Goal: Task Accomplishment & Management: Manage account settings

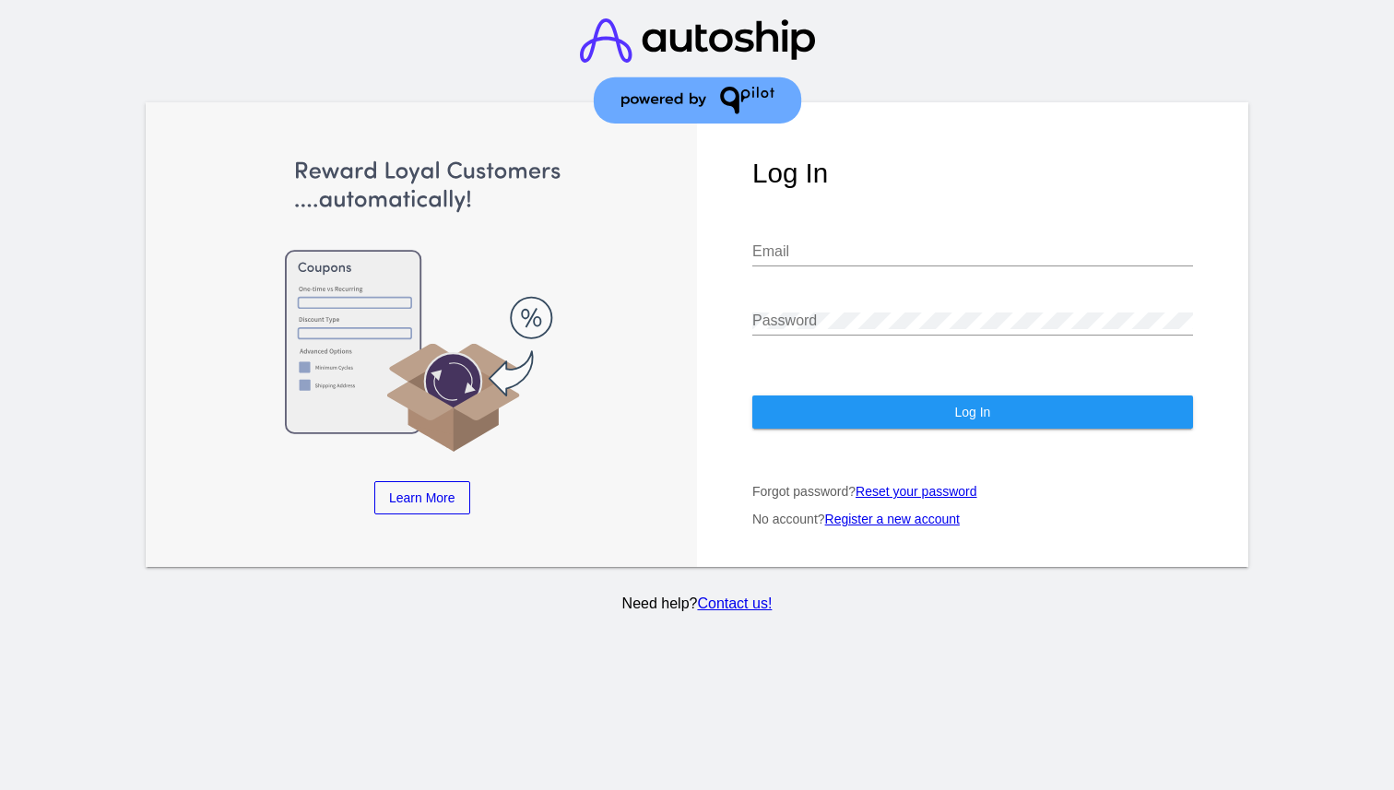
type input "[PERSON_NAME][EMAIL_ADDRESS][DOMAIN_NAME]"
click at [980, 420] on span "Log In" at bounding box center [972, 412] width 36 height 15
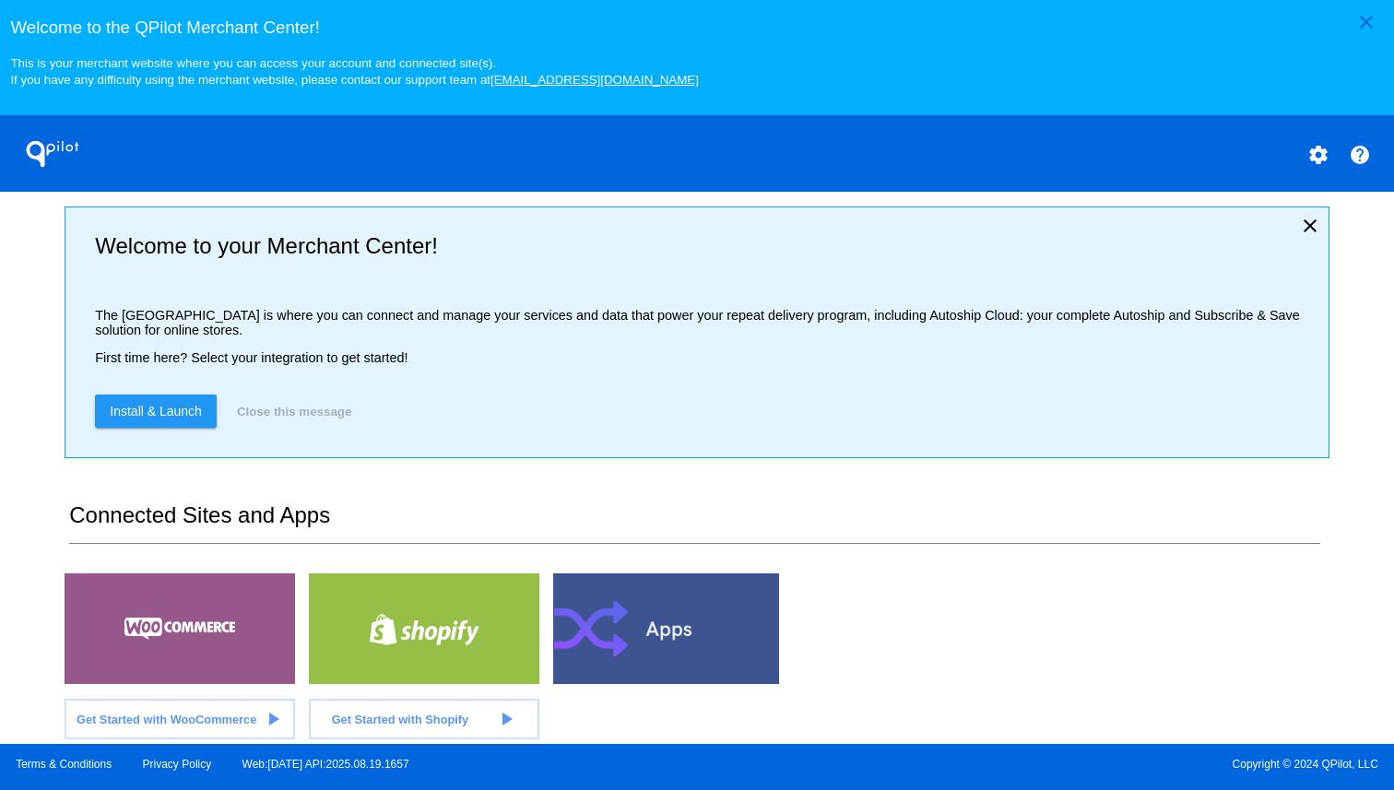
scroll to position [70, 0]
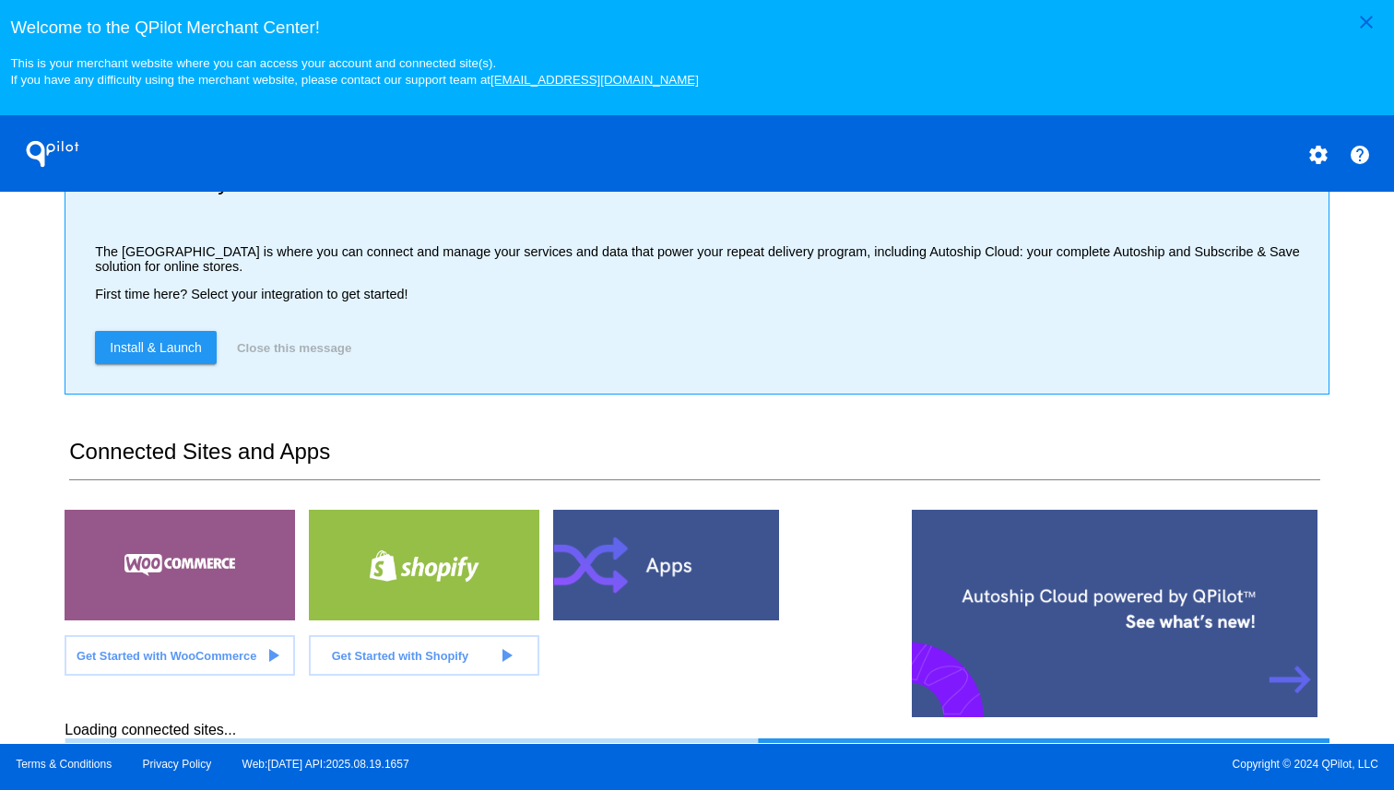
click at [149, 584] on div at bounding box center [180, 565] width 231 height 111
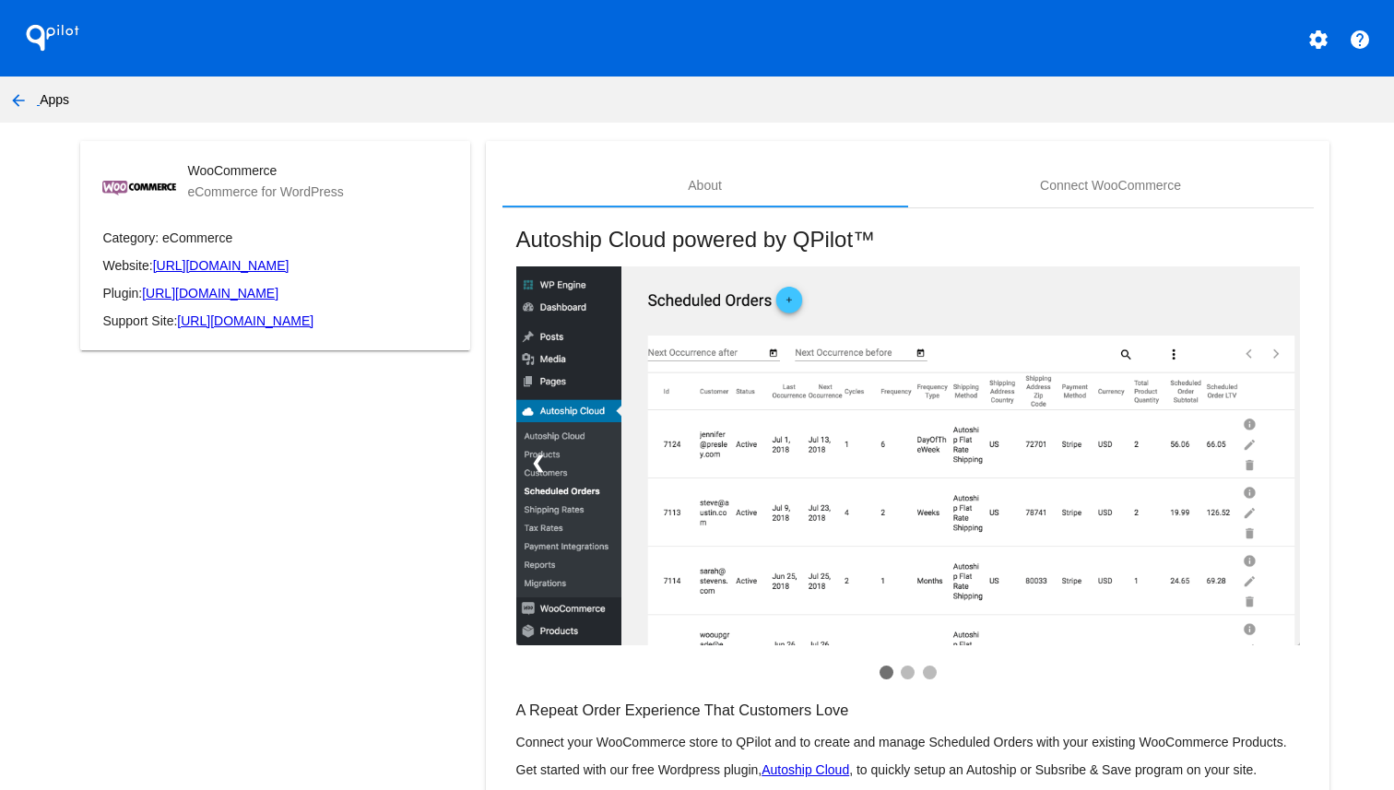
click at [13, 102] on mat-icon "arrow_back" at bounding box center [18, 100] width 22 height 22
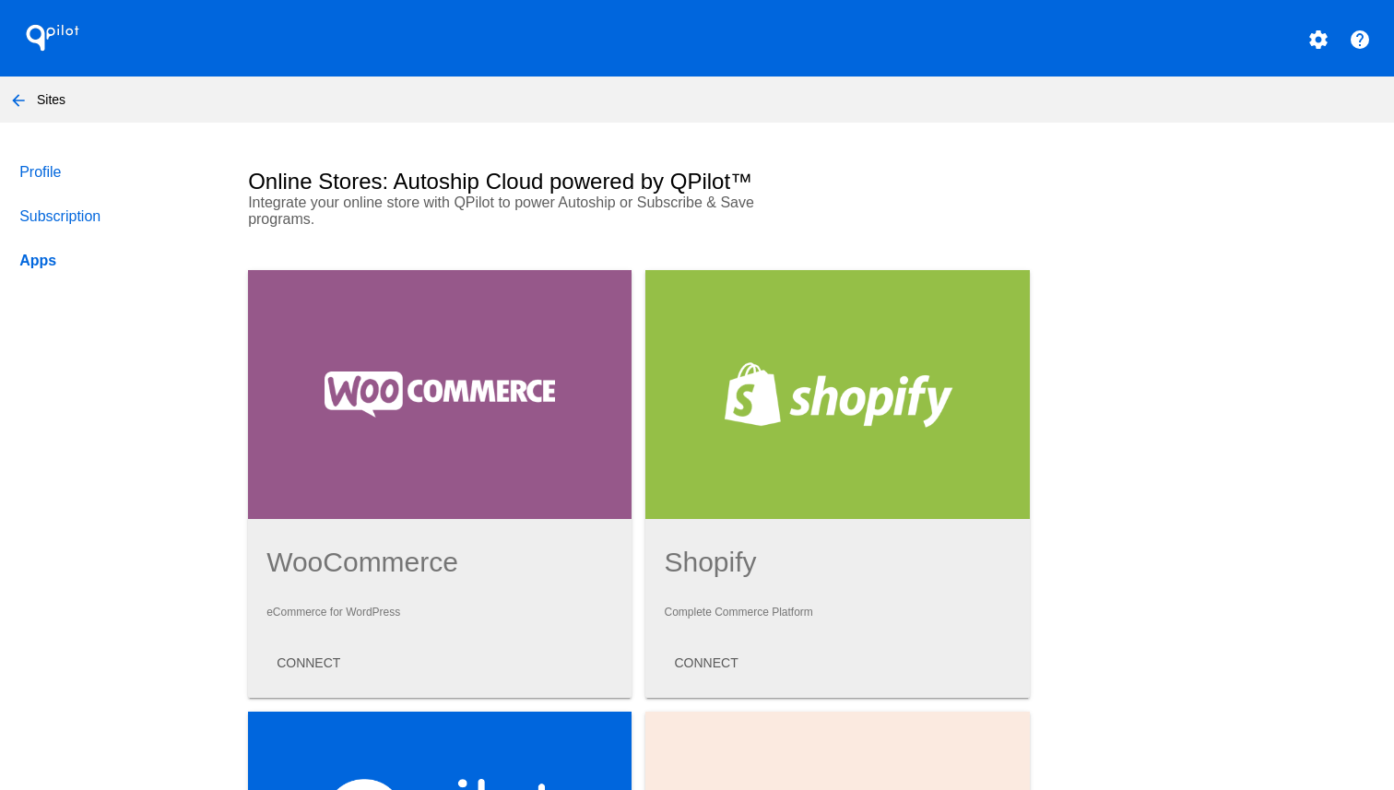
click at [20, 105] on mat-icon "arrow_back" at bounding box center [18, 100] width 22 height 22
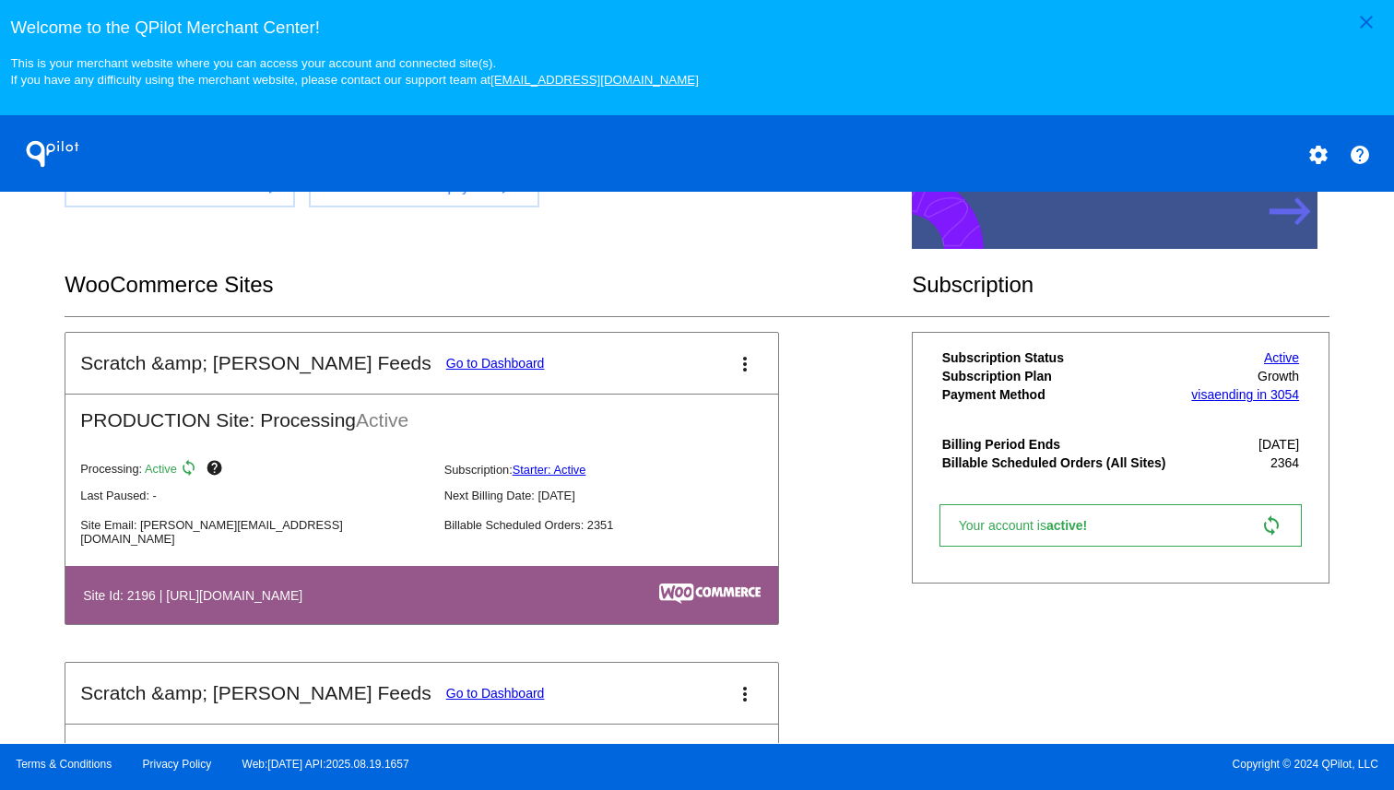
scroll to position [454, 0]
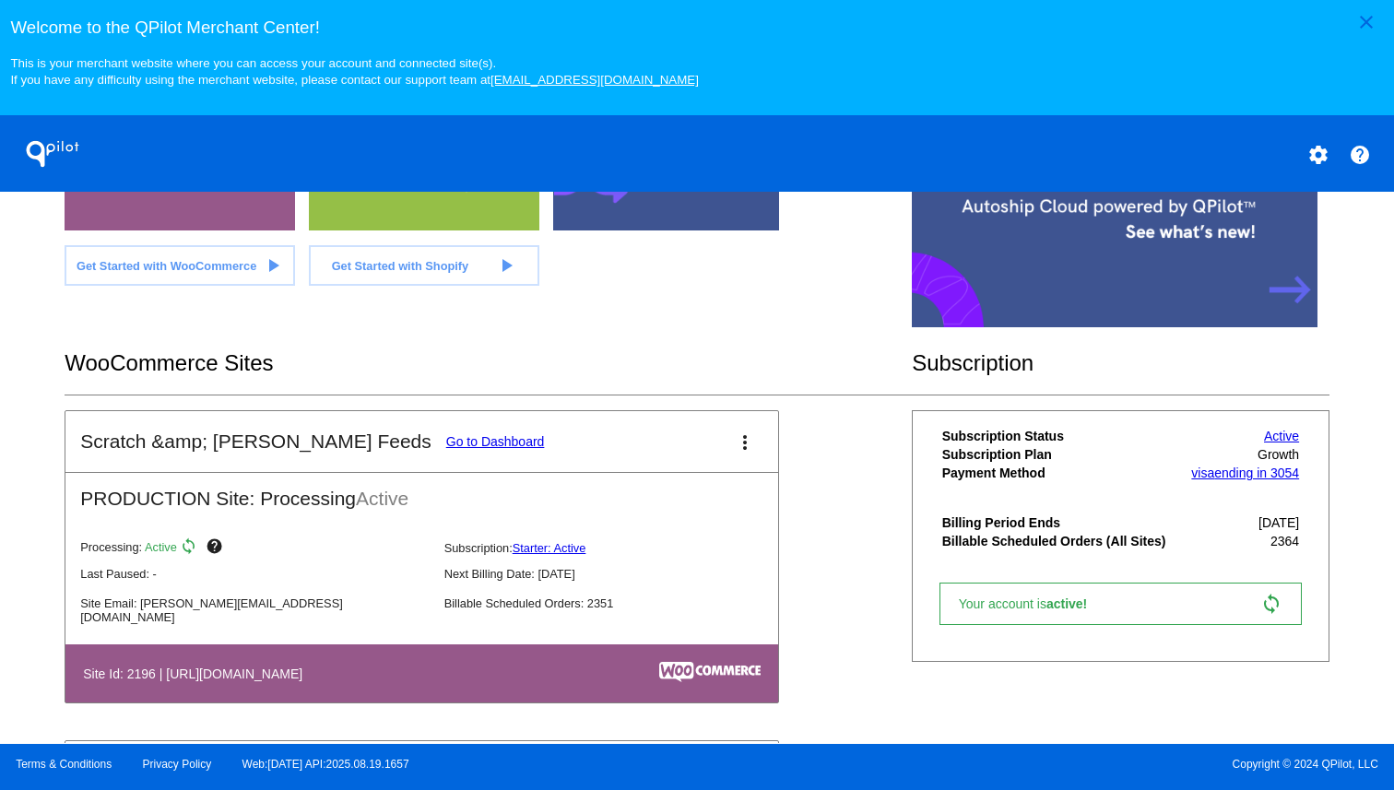
click at [446, 443] on link "Go to Dashboard" at bounding box center [495, 441] width 99 height 15
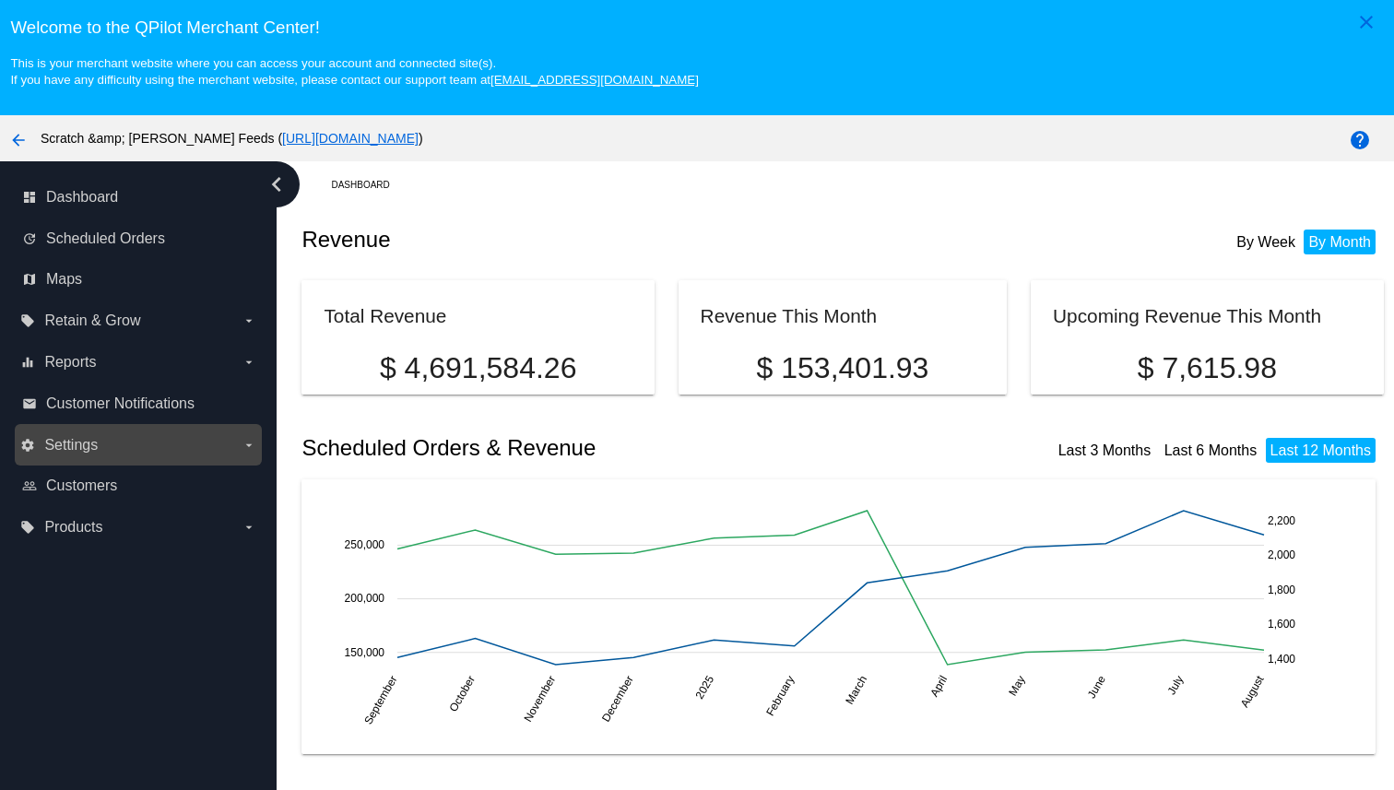
click at [106, 444] on label "settings Settings arrow_drop_down" at bounding box center [137, 446] width 235 height 30
click at [0, 0] on input "settings Settings arrow_drop_down" at bounding box center [0, 0] width 0 height 0
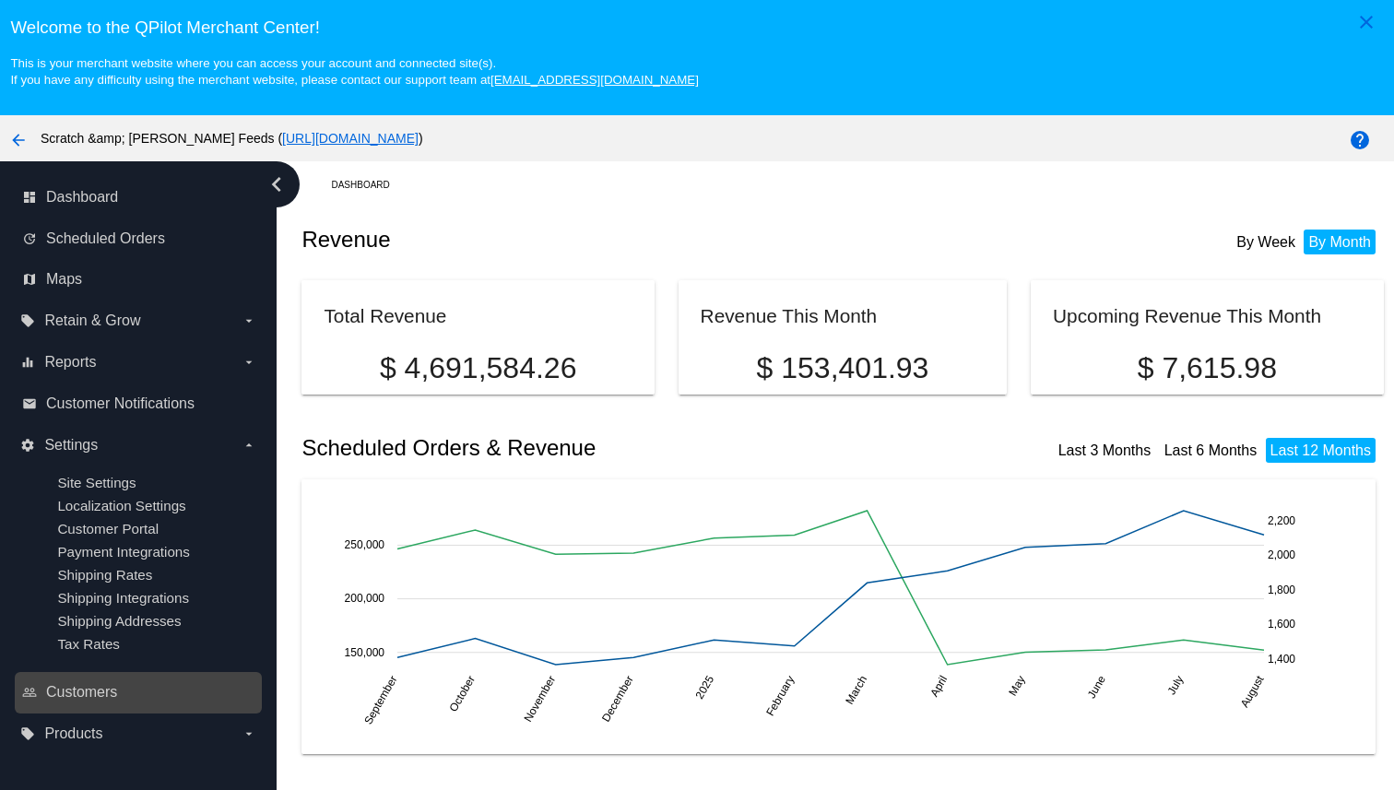
click at [118, 707] on link "people_outline Customers" at bounding box center [139, 693] width 234 height 30
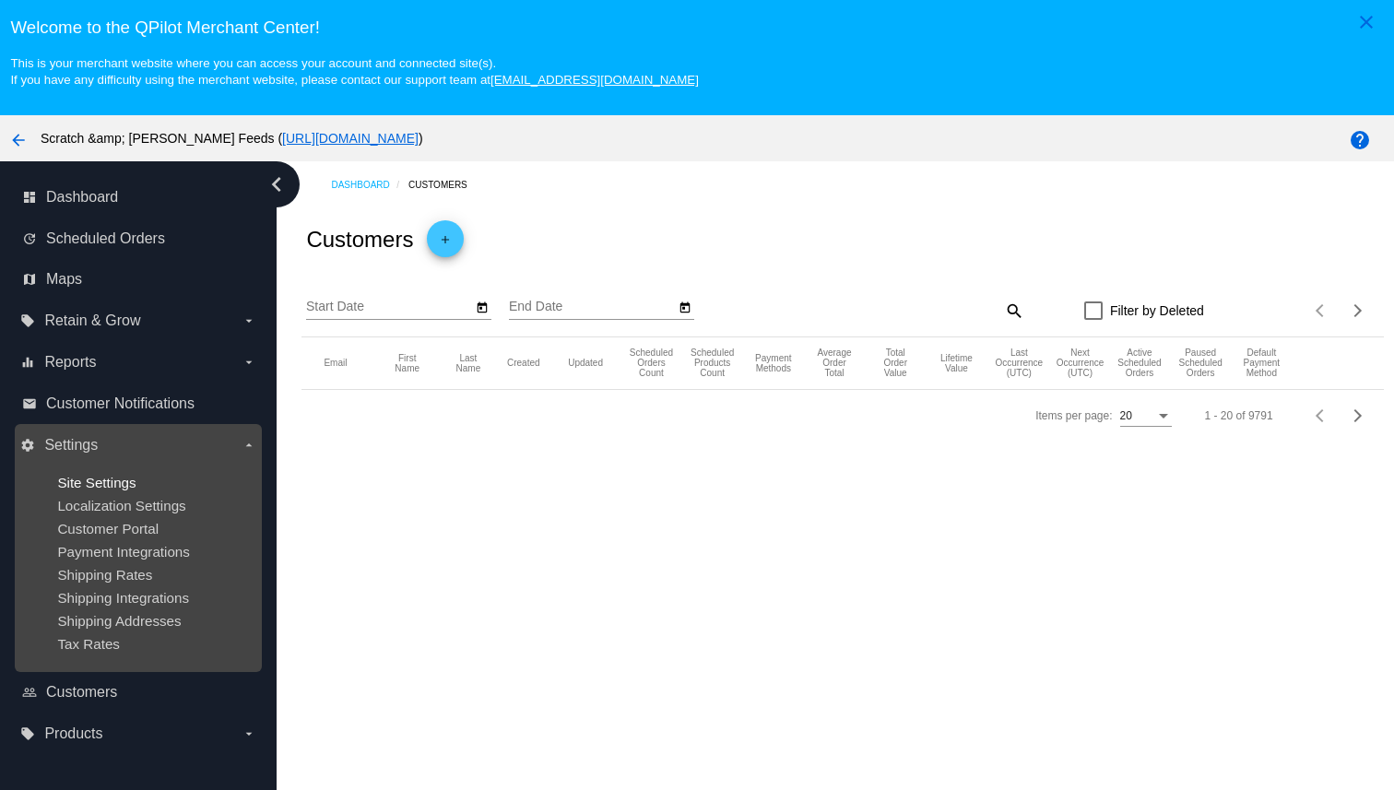
click at [87, 488] on span "Site Settings" at bounding box center [96, 483] width 78 height 16
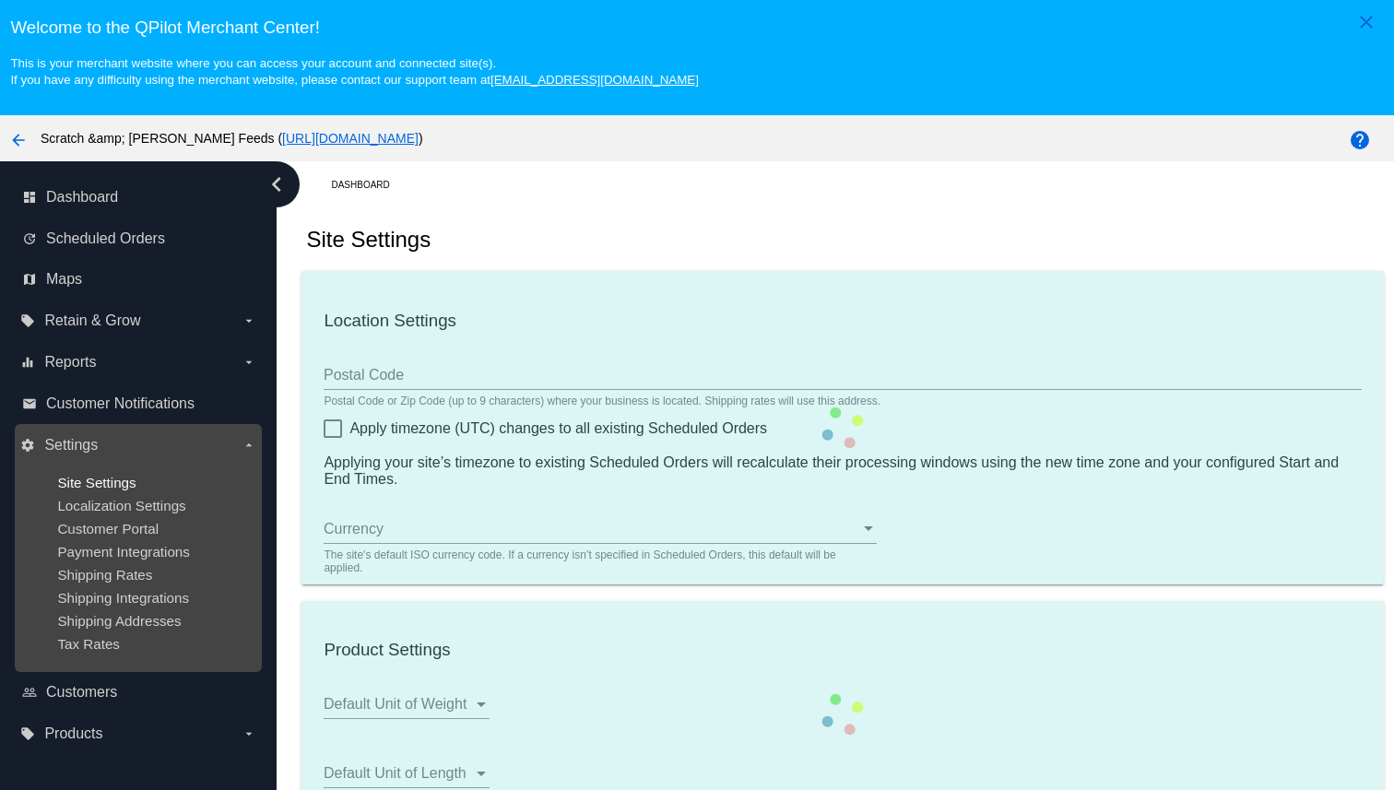
type input "98233"
type input "00:00"
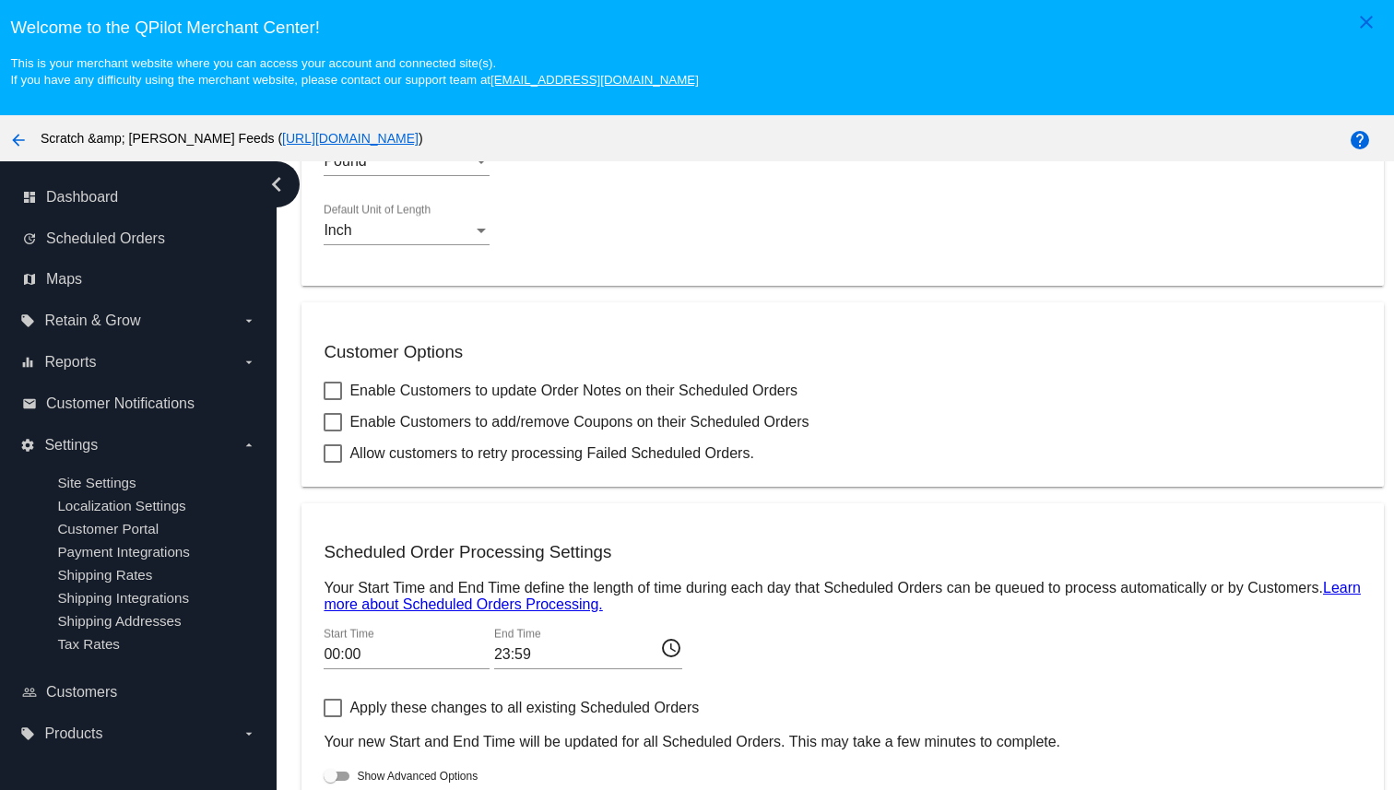
scroll to position [118, 0]
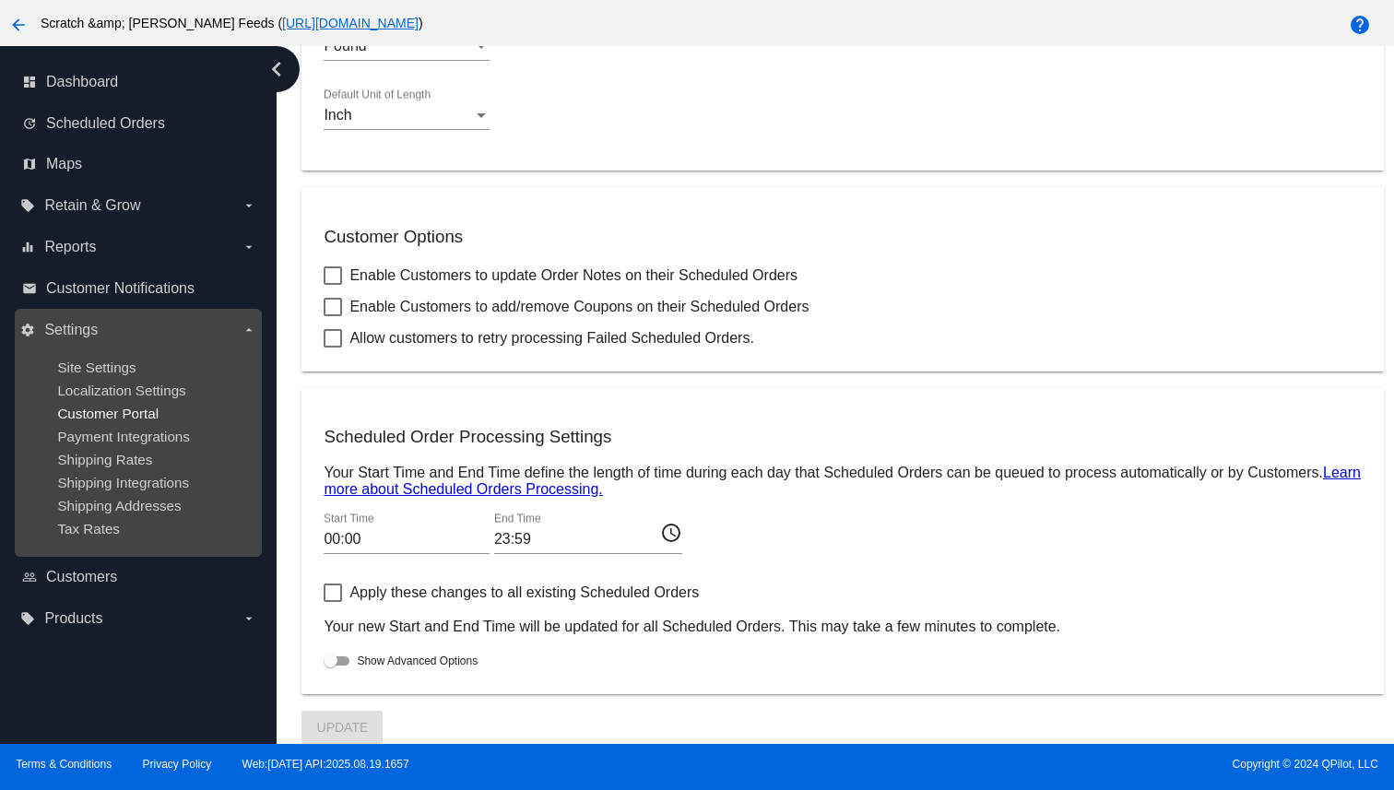
click at [109, 418] on span "Customer Portal" at bounding box center [107, 414] width 101 height 16
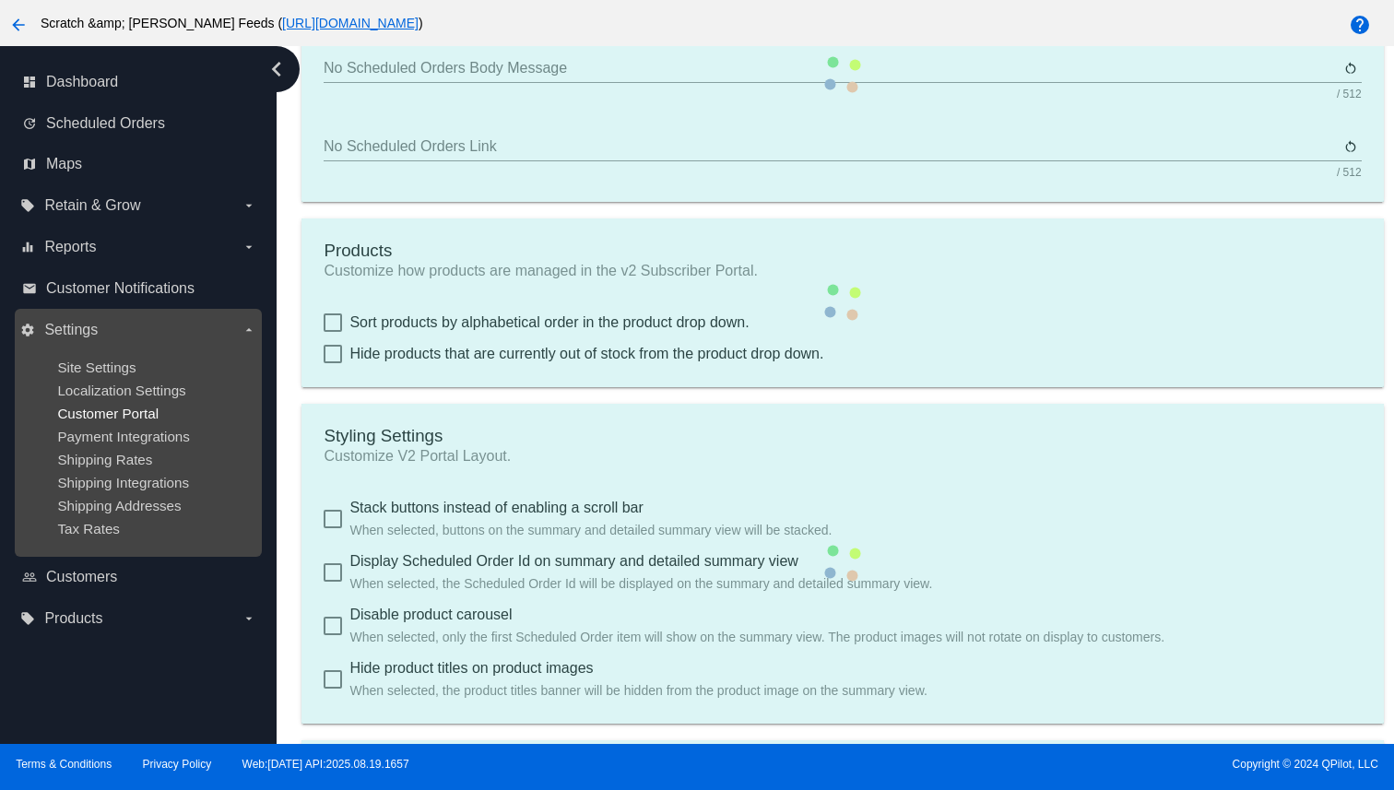
type input "Create a Subscription"
type input "[URL][DOMAIN_NAME]"
type input "1"
type input "20"
type input "500"
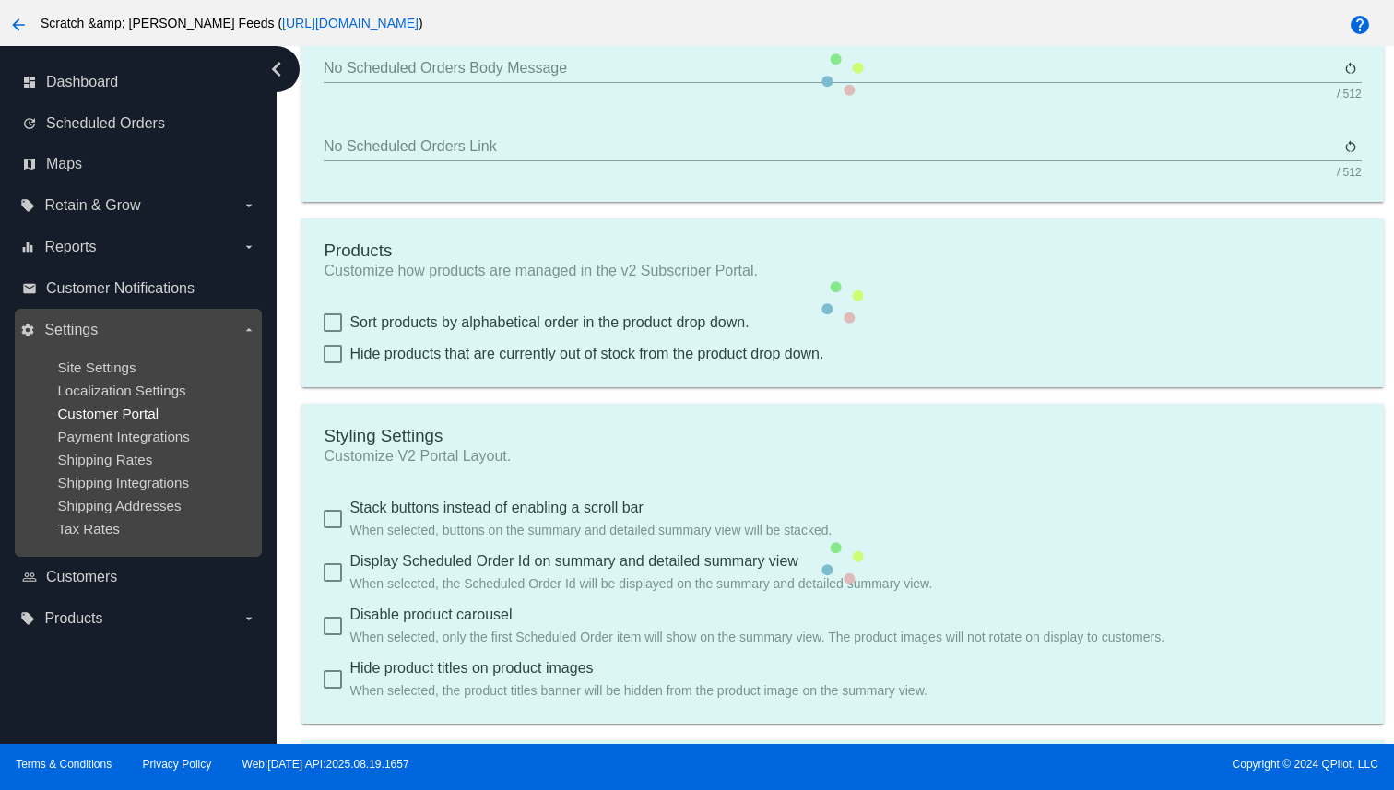
type input "500"
type textarea ".app-container .mat-mdc-card { border-radius: 0 !important; border: 1px solid #…"
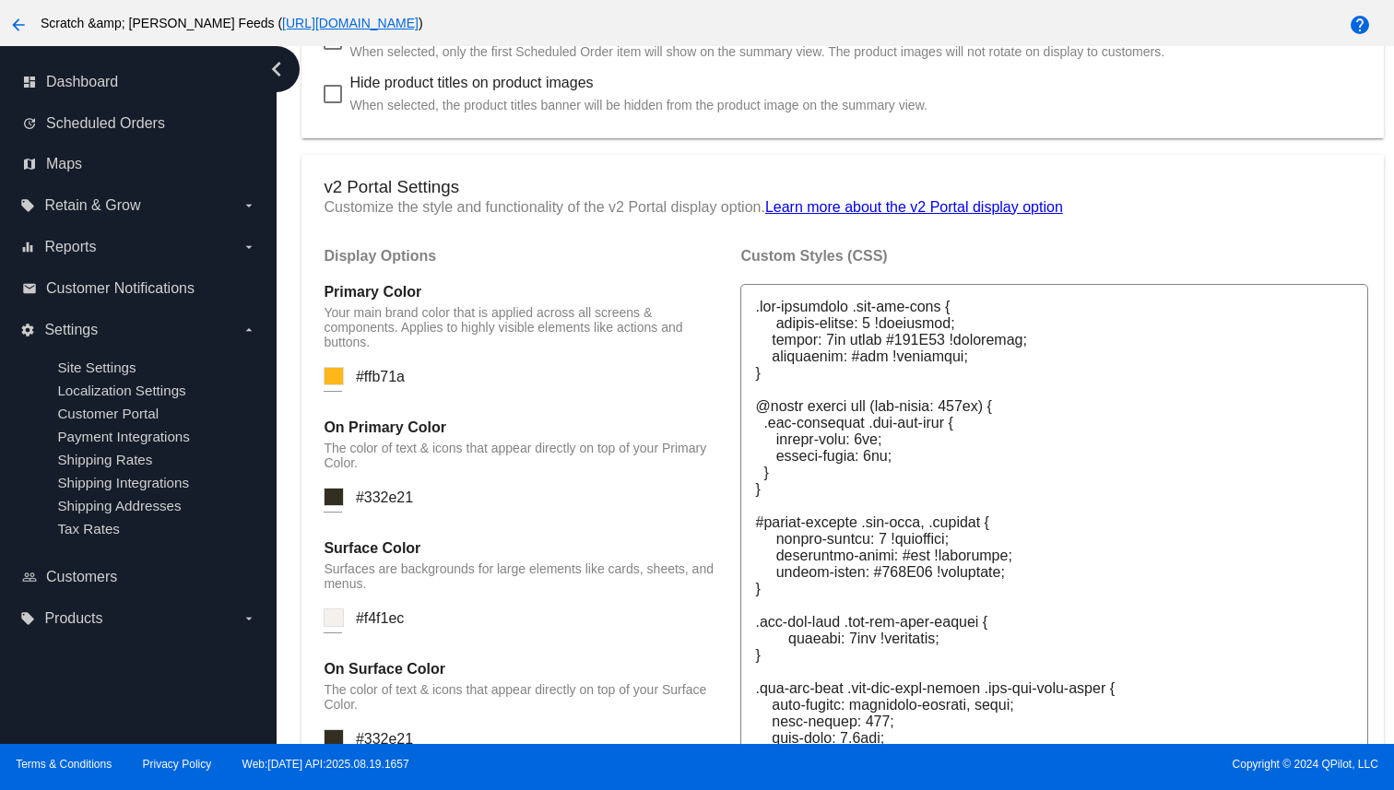
scroll to position [1207, 0]
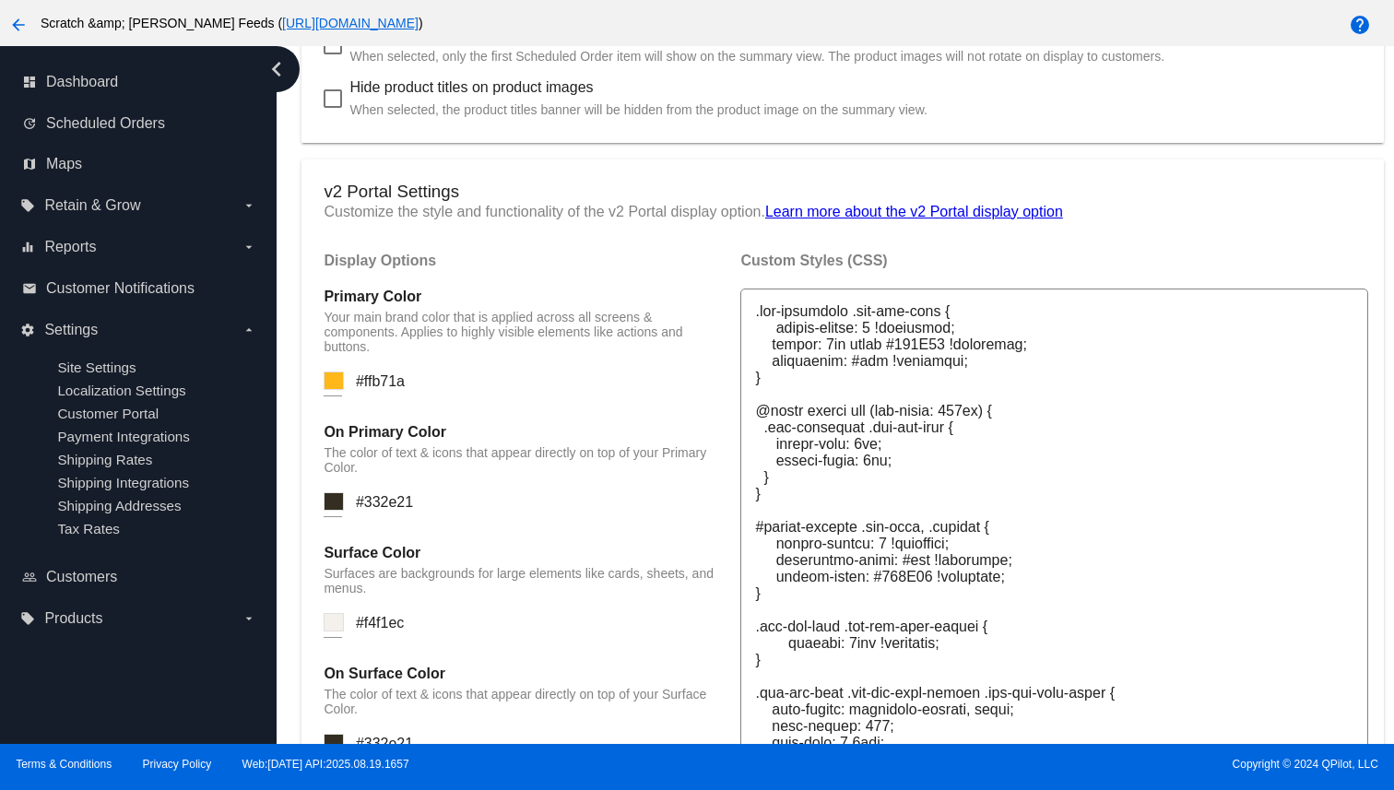
click at [371, 393] on div "Primary Color Your main brand color that is applied across all screens & compon…" at bounding box center [523, 352] width 398 height 126
click at [373, 389] on span "#ffb71a" at bounding box center [380, 381] width 49 height 16
copy span "ffb71a"
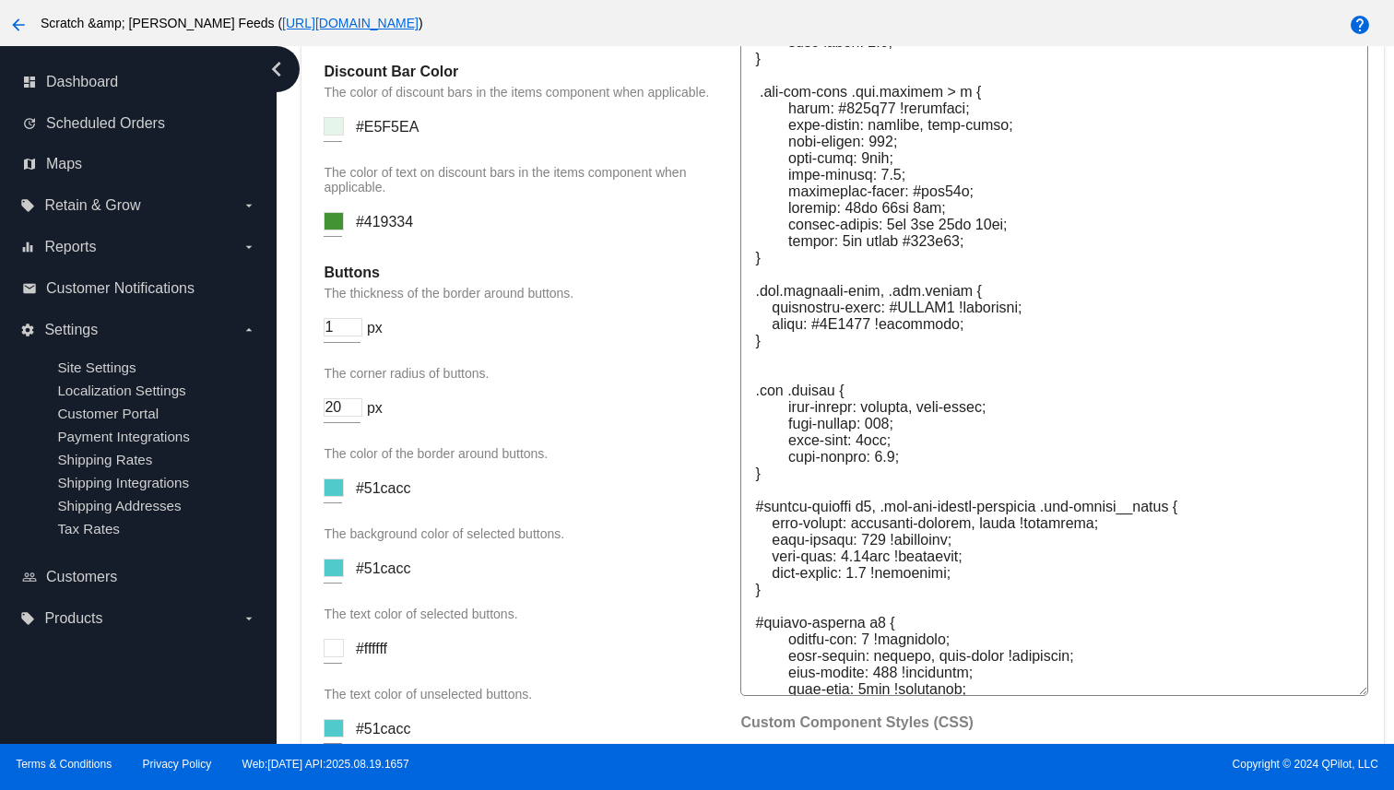
scroll to position [2348, 0]
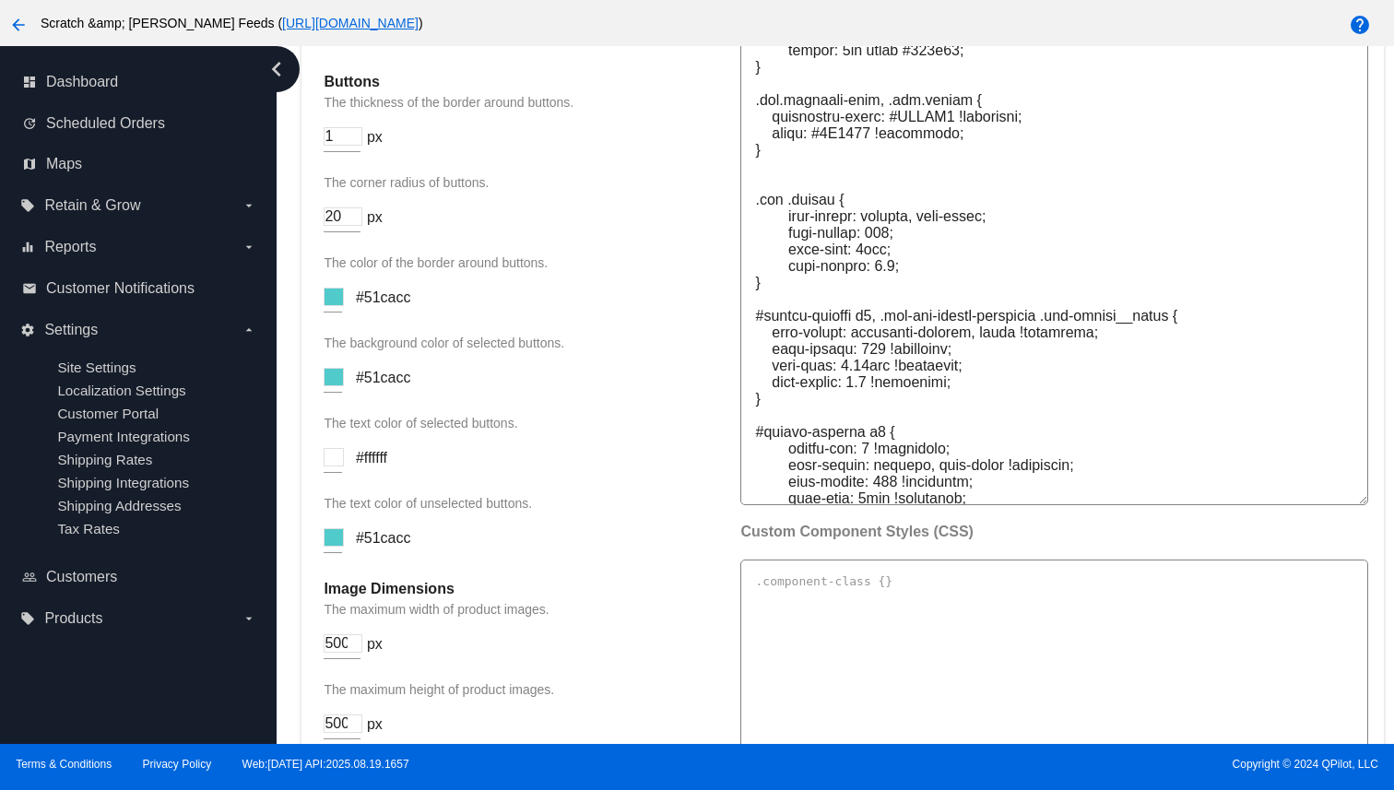
click at [386, 305] on span "#51cacc" at bounding box center [383, 298] width 55 height 16
click at [322, 345] on mat-card "v2 Portal Settings Customize the style and functionality of the v2 Portal displ…" at bounding box center [843, 181] width 1082 height 2325
click at [336, 306] on input at bounding box center [334, 297] width 20 height 18
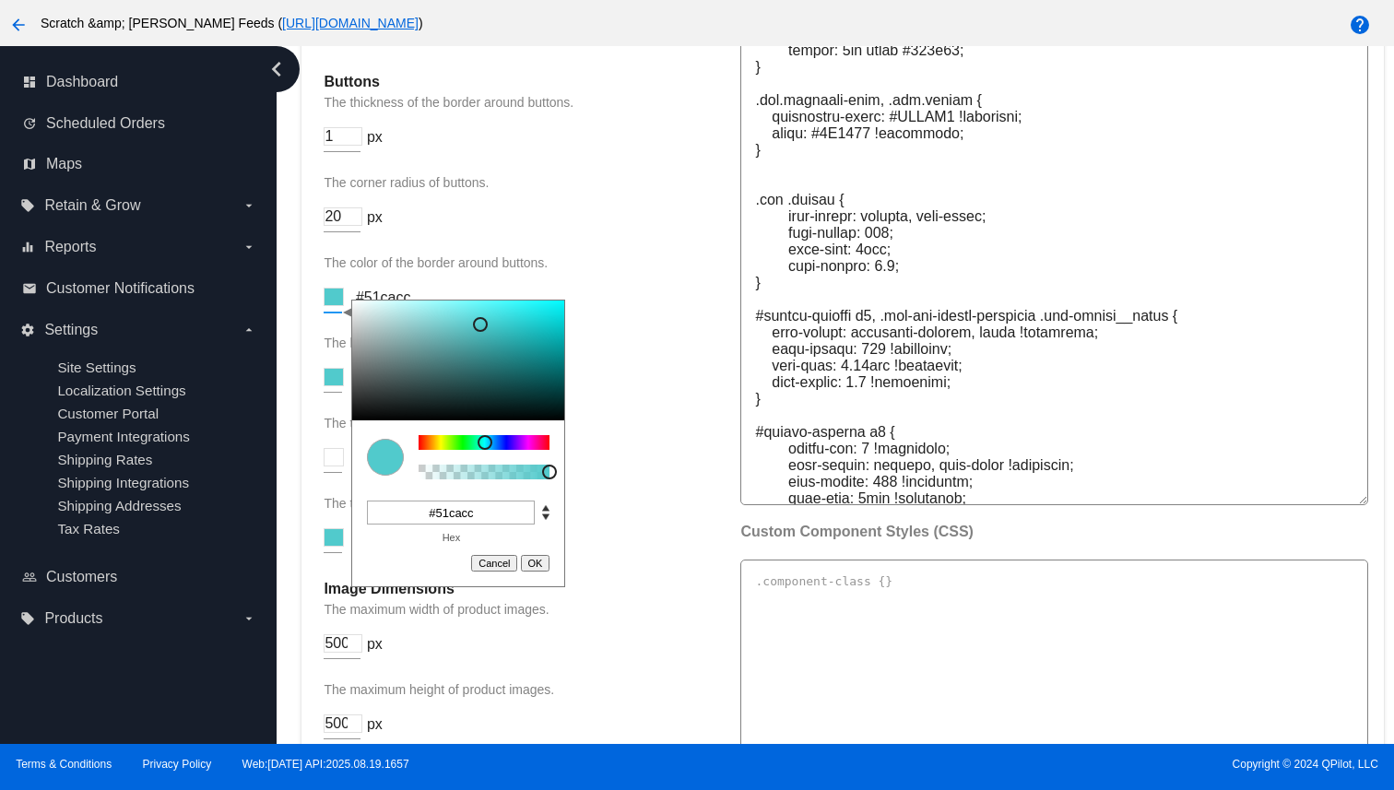
click at [461, 525] on input "#51cacc" at bounding box center [451, 513] width 168 height 24
paste input "ffb71a"
type input "#ffb71a"
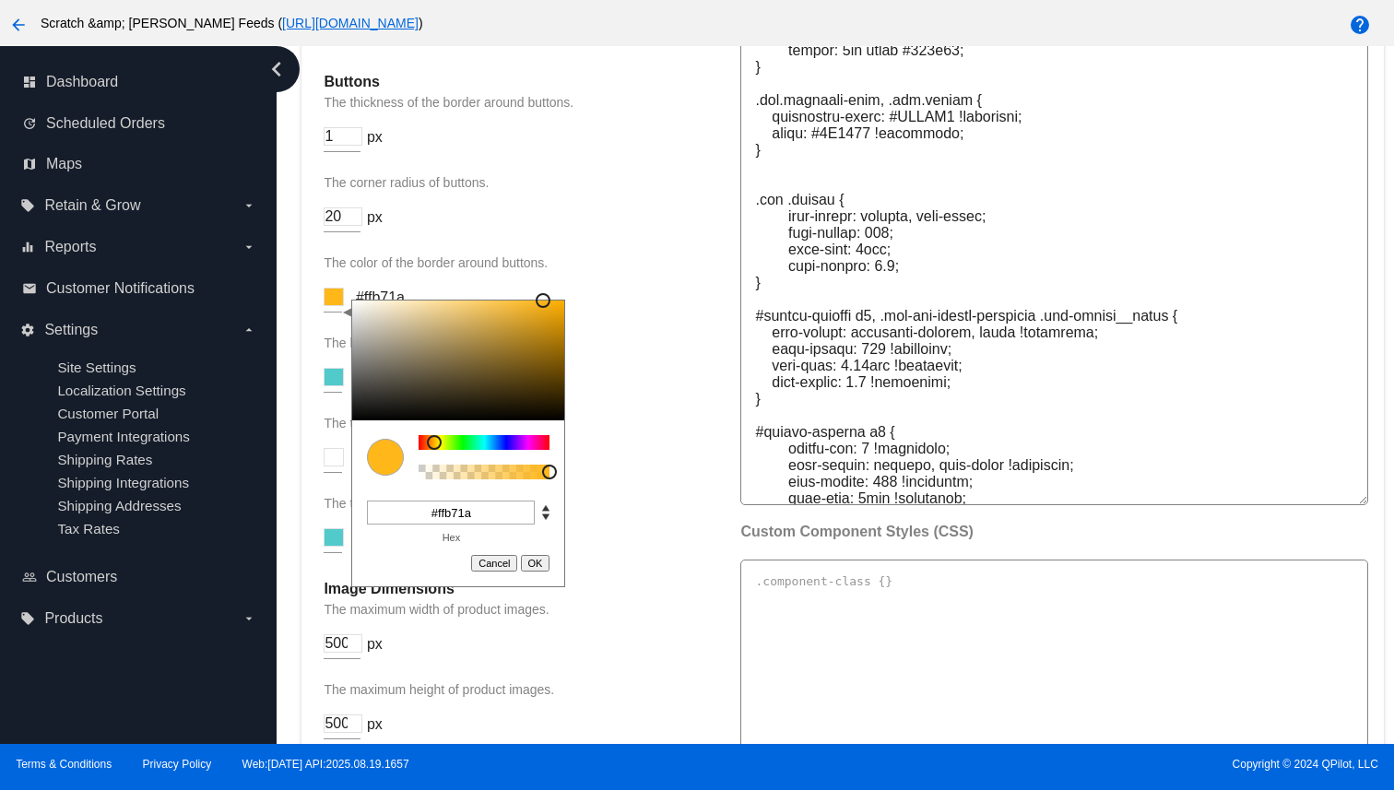
click at [530, 572] on button "OK" at bounding box center [536, 563] width 30 height 17
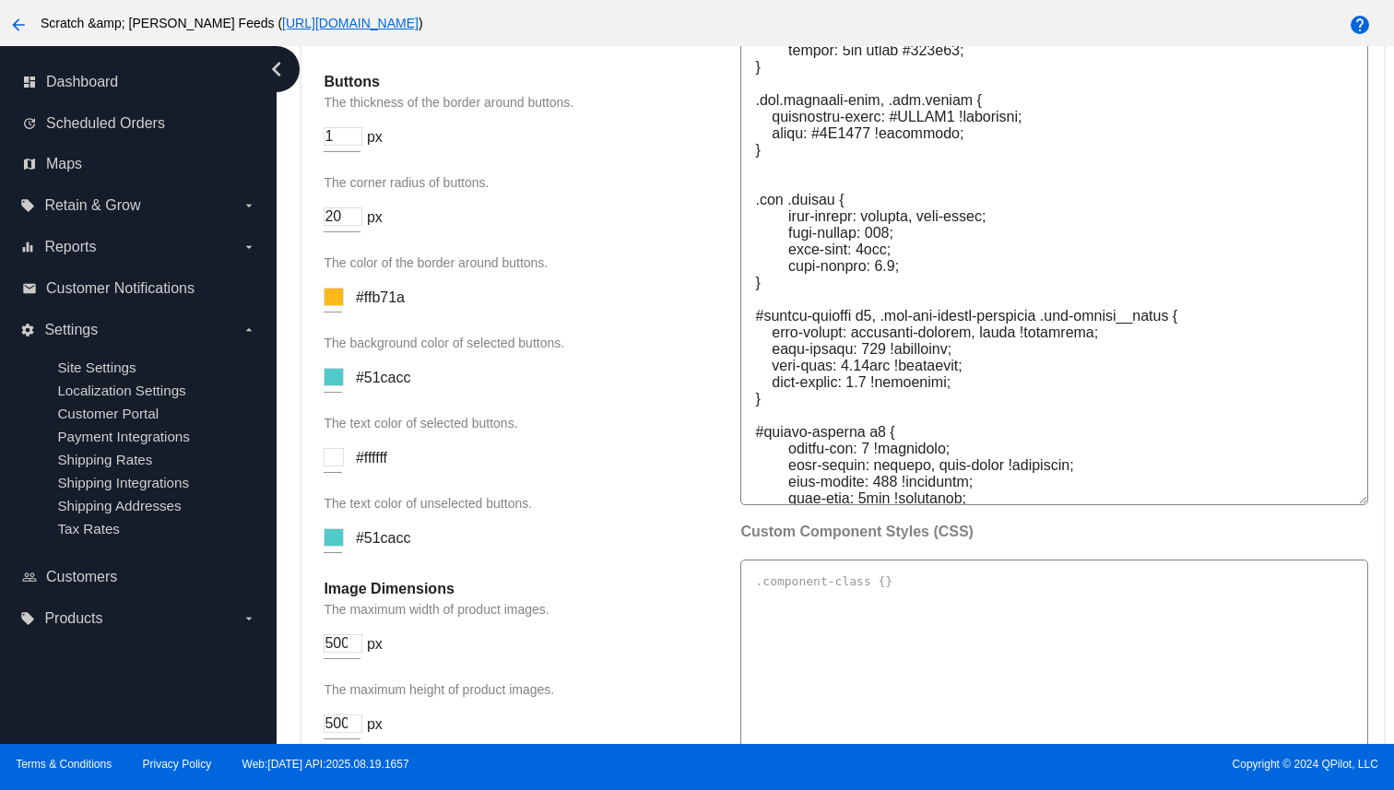
click at [338, 386] on input at bounding box center [334, 377] width 20 height 18
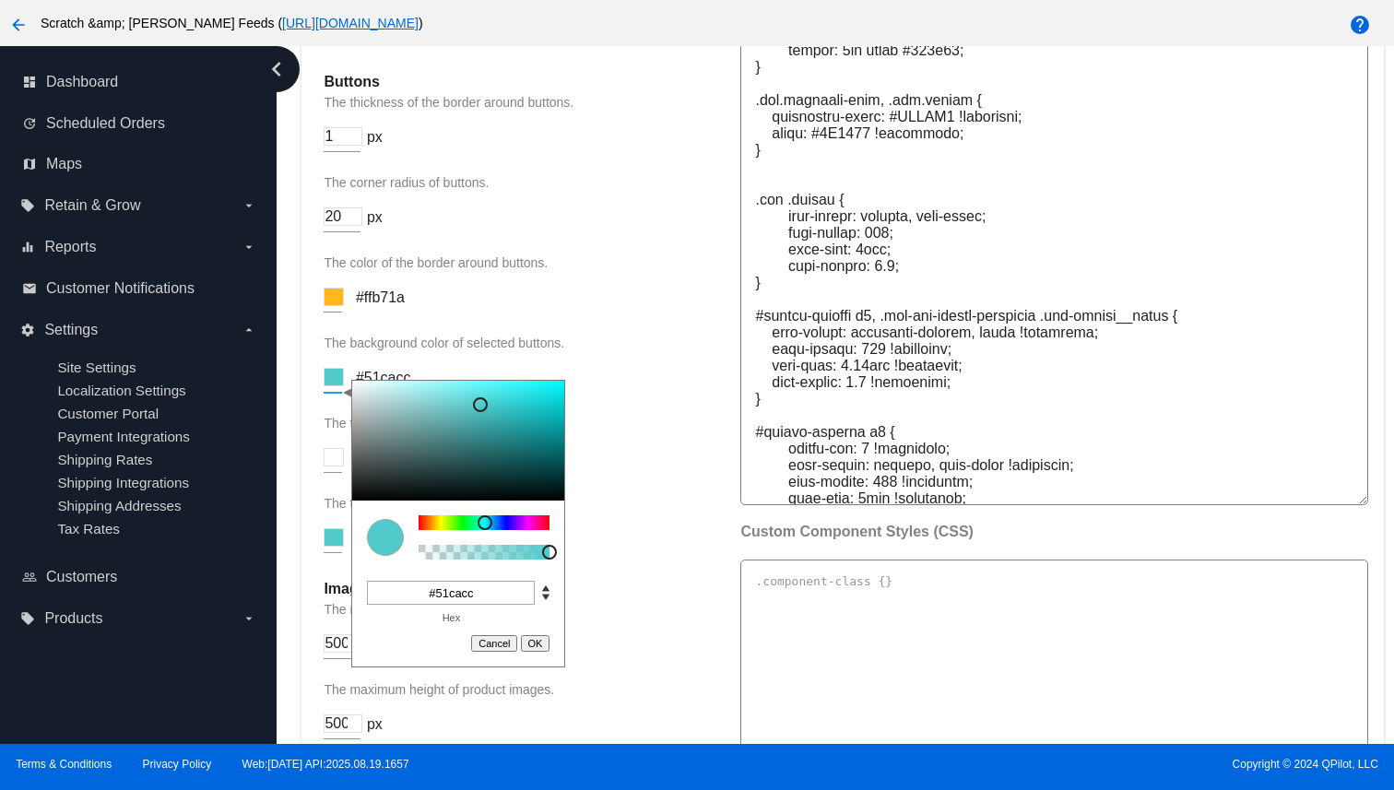
click at [462, 605] on input "#51cacc" at bounding box center [451, 593] width 168 height 24
paste input "ffb71a"
click at [465, 605] on input "#51cacc" at bounding box center [451, 593] width 168 height 24
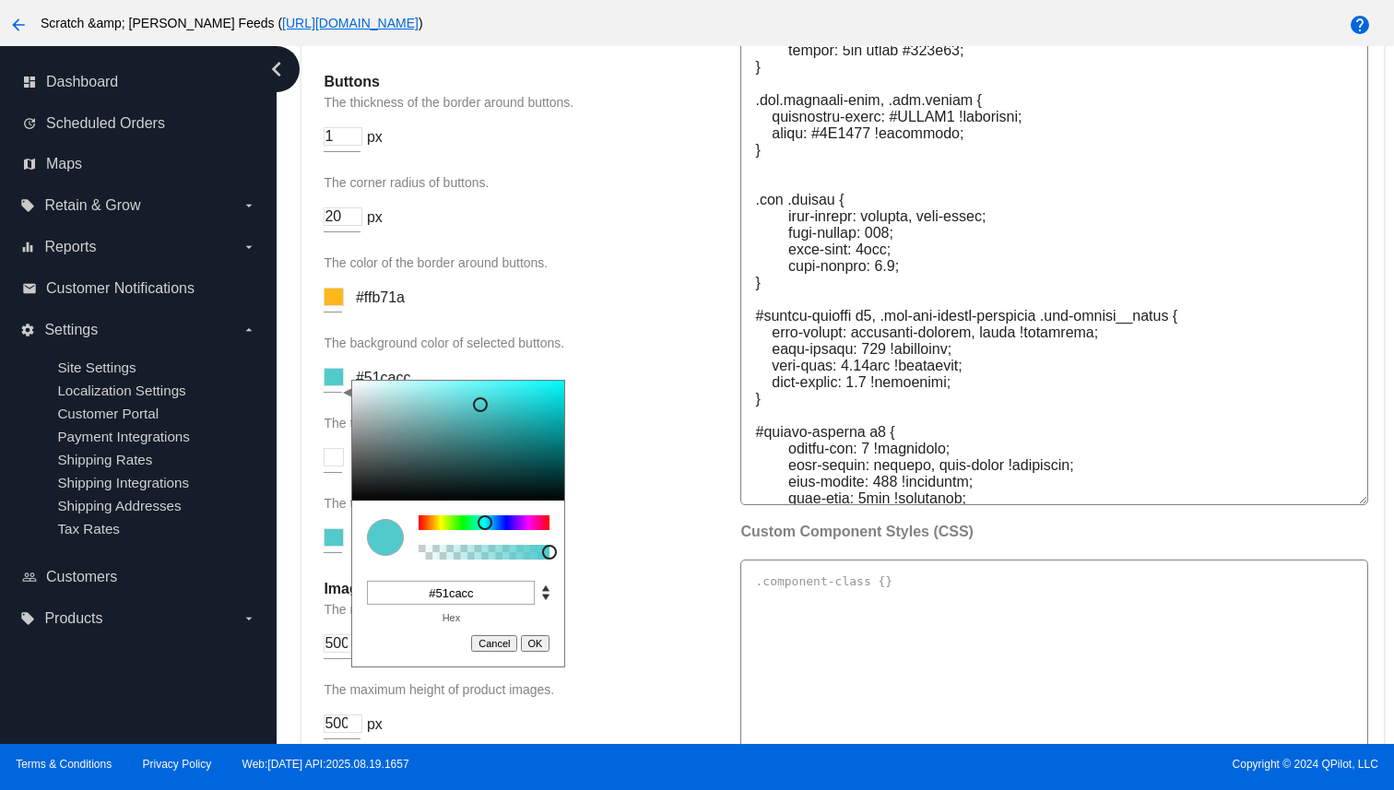
paste input "ffb71a"
type input "#ffb71a"
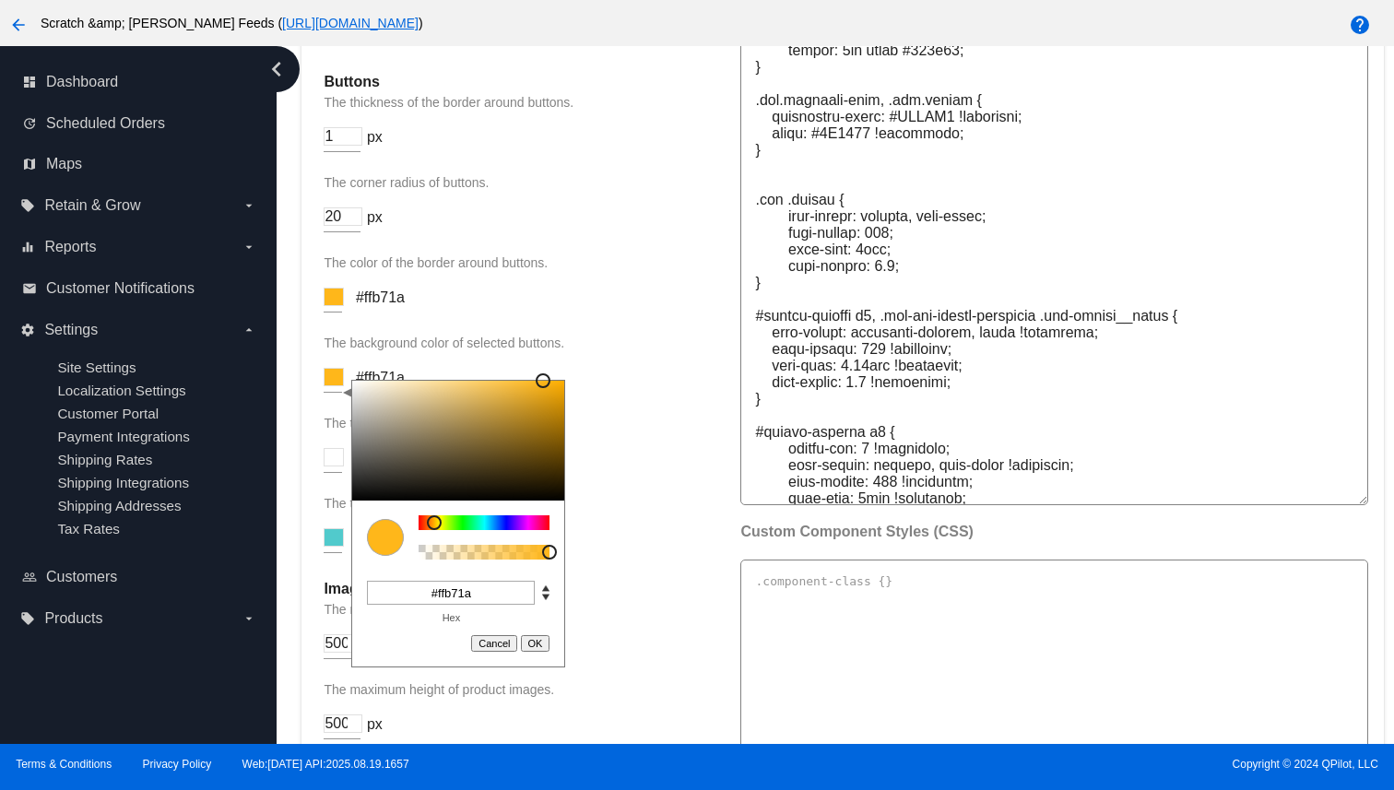
click at [527, 652] on button "OK" at bounding box center [536, 643] width 30 height 17
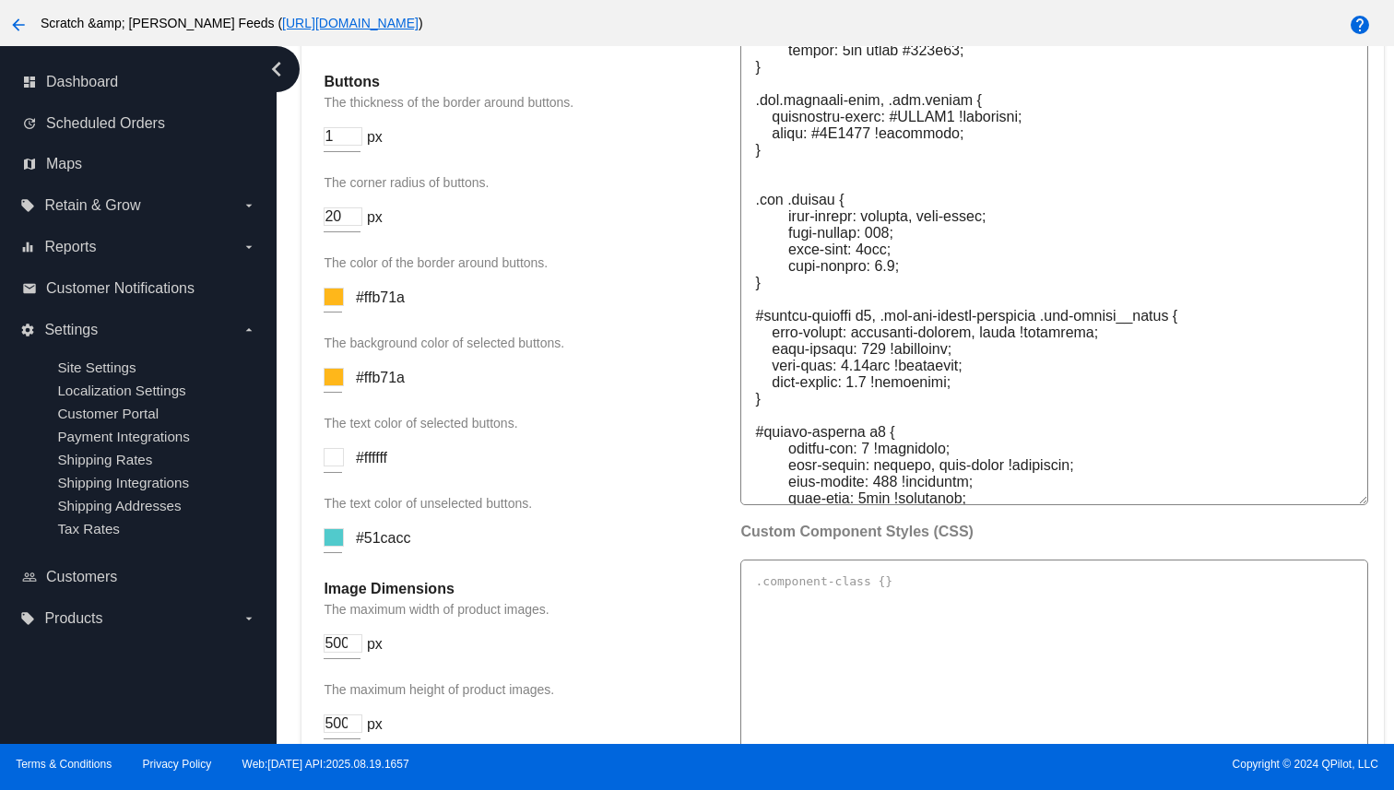
click at [338, 553] on div at bounding box center [333, 532] width 18 height 42
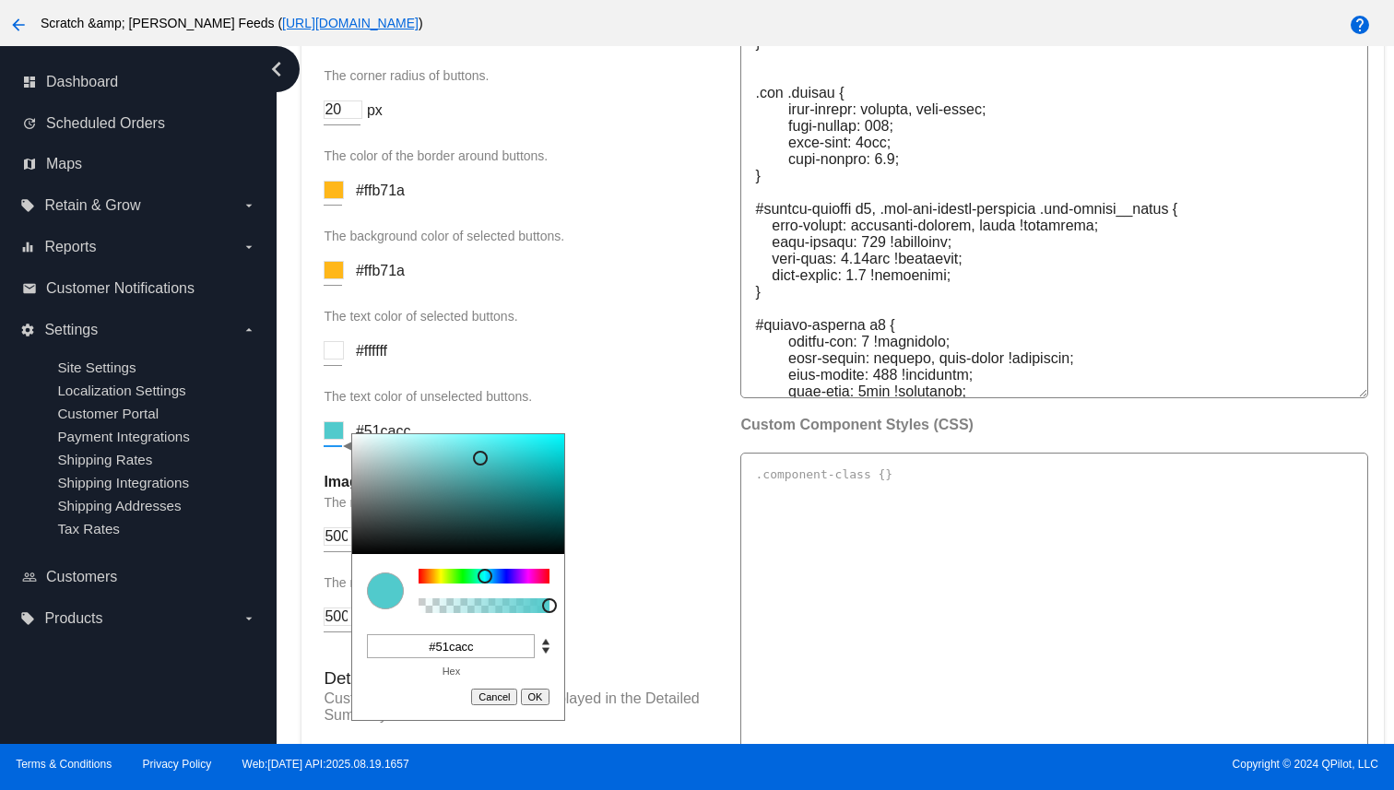
scroll to position [2482, 0]
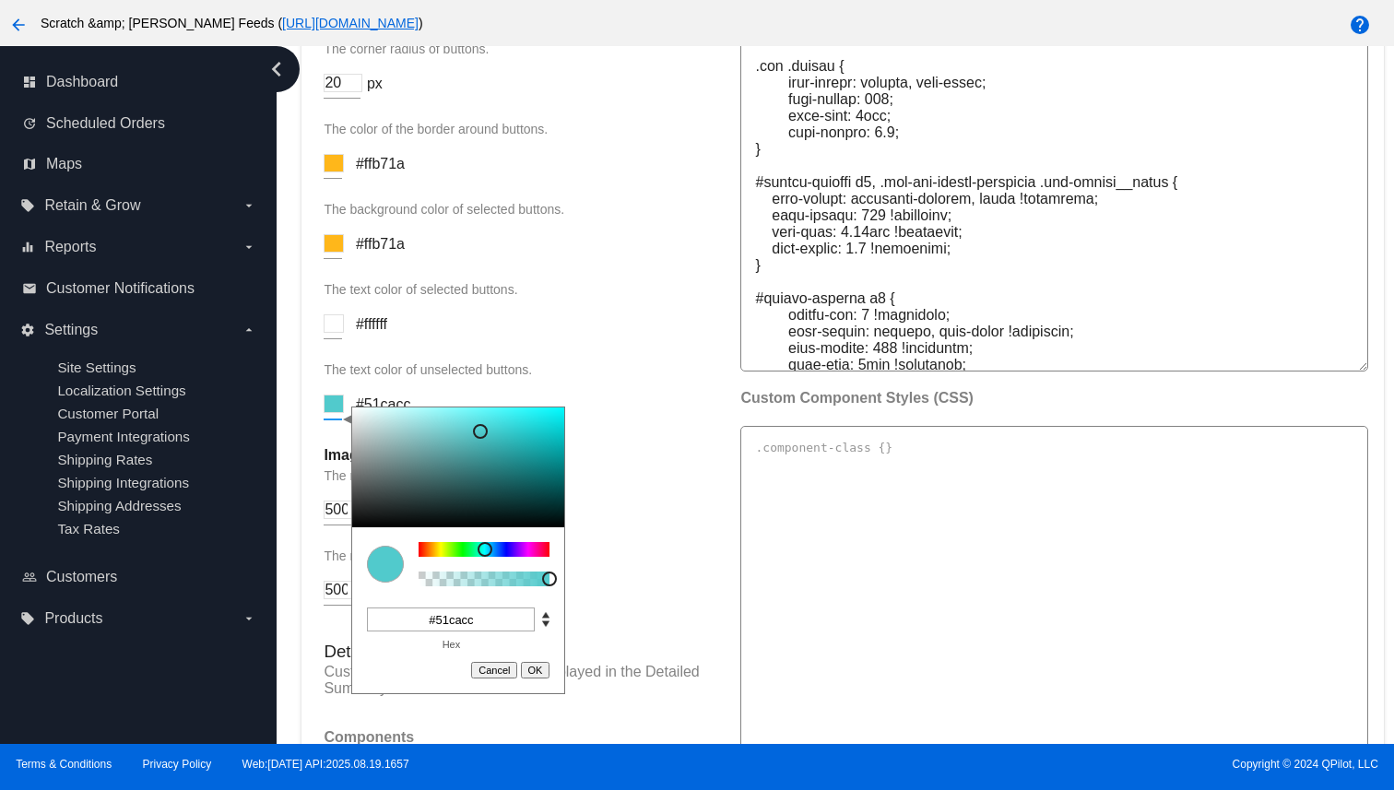
click at [648, 358] on div "The text color of selected buttons. #ffffff" at bounding box center [523, 320] width 398 height 76
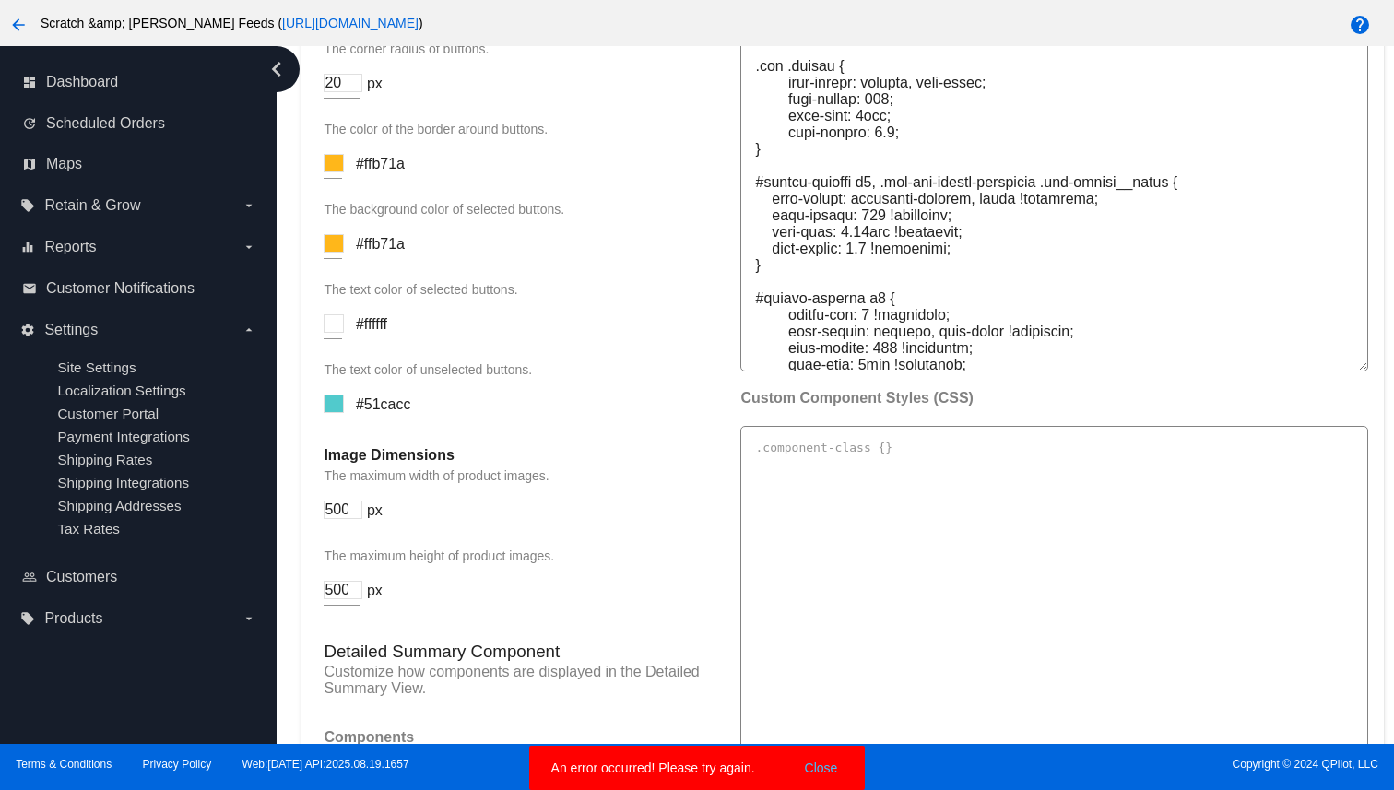
click at [340, 413] on input at bounding box center [334, 404] width 20 height 18
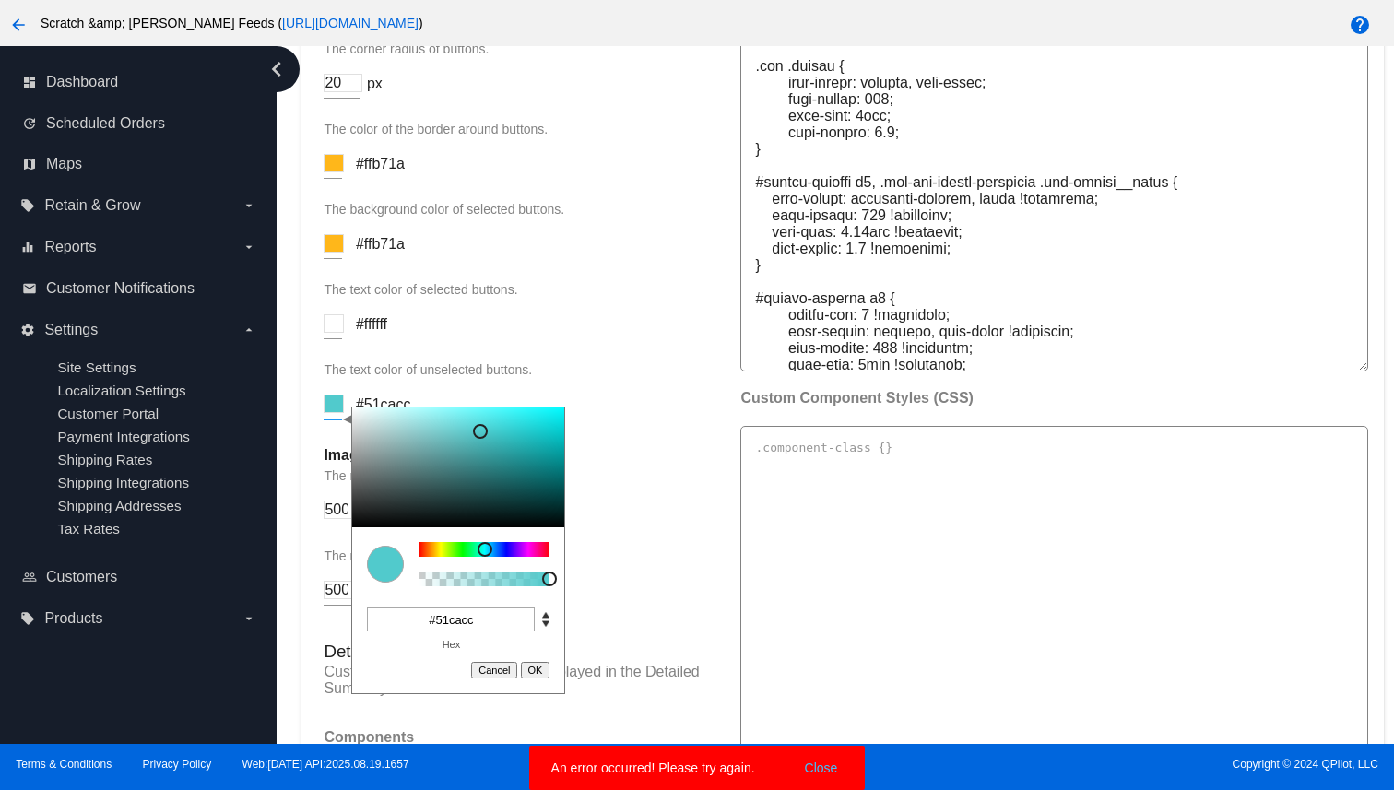
click at [457, 632] on input "#51cacc" at bounding box center [451, 620] width 168 height 24
paste input "ffb71a"
type input "#ffb71a"
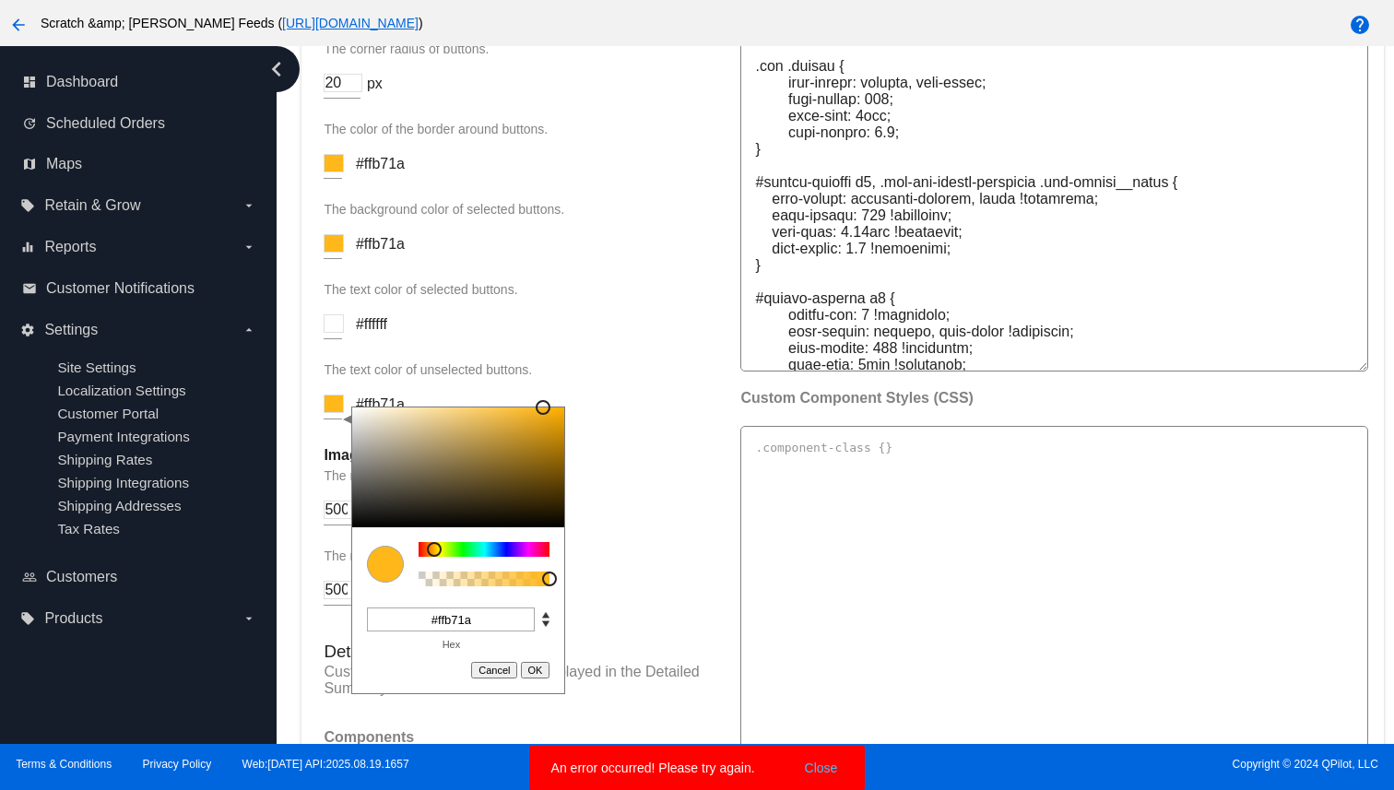
click at [531, 679] on button "OK" at bounding box center [536, 670] width 30 height 17
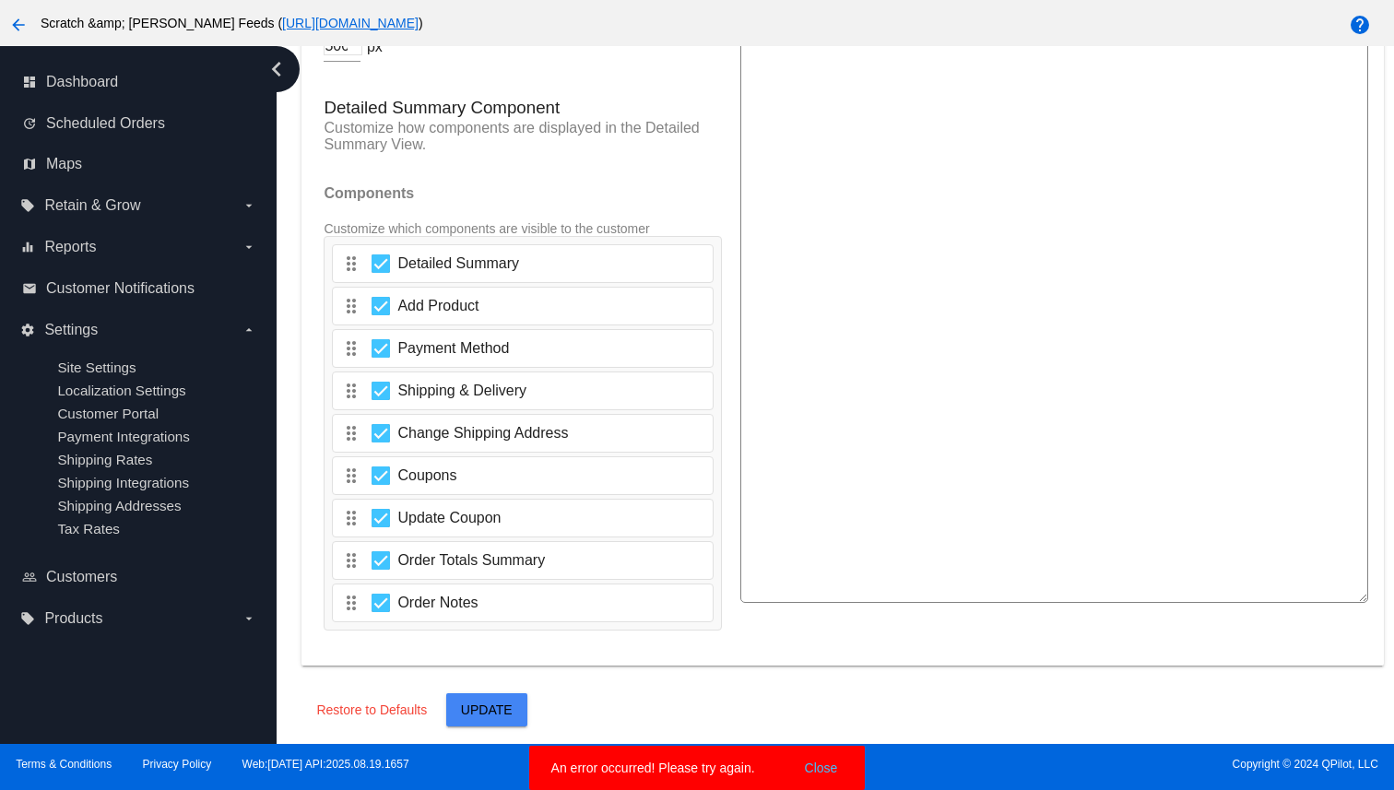
scroll to position [3098, 0]
click at [492, 703] on span "Update" at bounding box center [487, 710] width 52 height 15
